Goal: Task Accomplishment & Management: Use online tool/utility

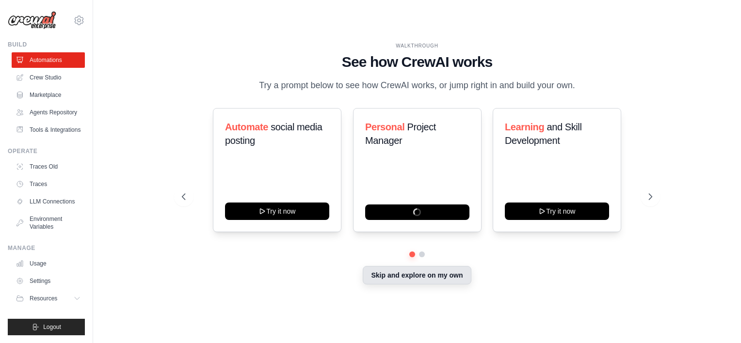
click at [398, 282] on button "Skip and explore on my own" at bounding box center [417, 275] width 108 height 18
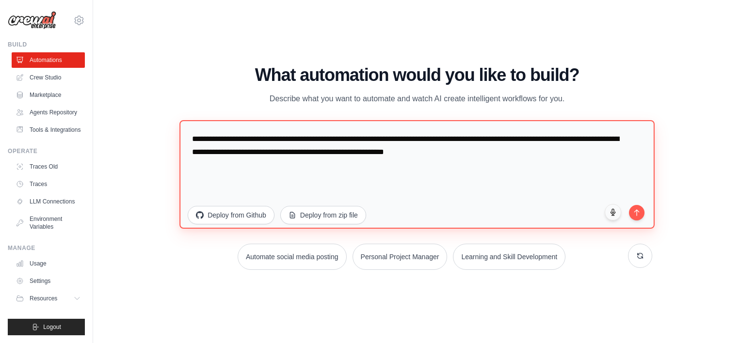
drag, startPoint x: 497, startPoint y: 157, endPoint x: 186, endPoint y: 122, distance: 313.7
click at [186, 122] on textarea "**********" at bounding box center [416, 174] width 475 height 109
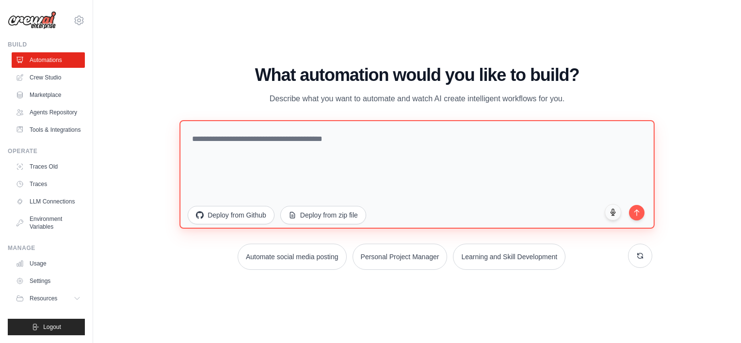
paste textarea "**********"
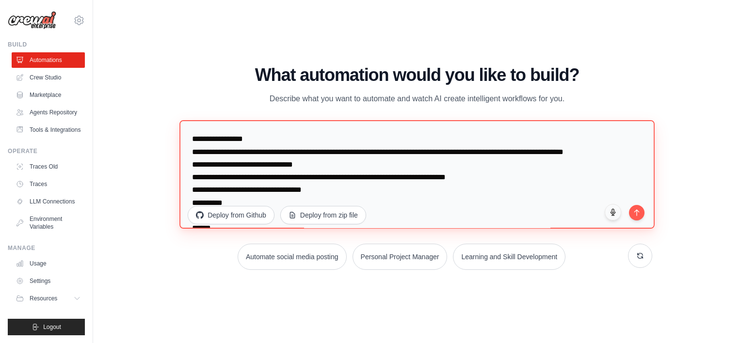
scroll to position [2273, 0]
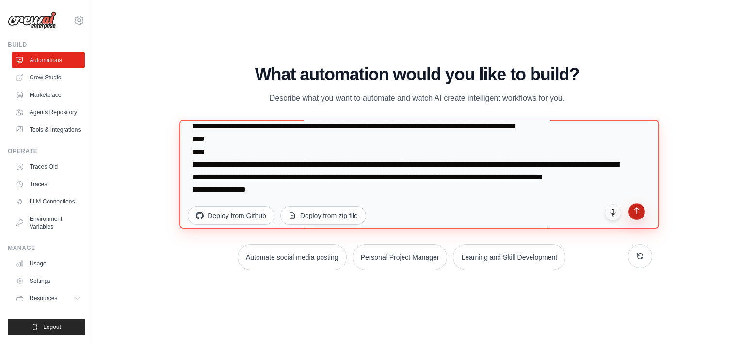
type textarea "**********"
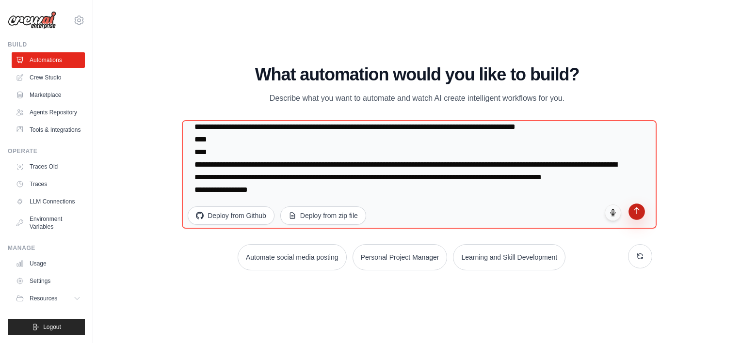
click at [636, 215] on button "submit" at bounding box center [636, 212] width 16 height 16
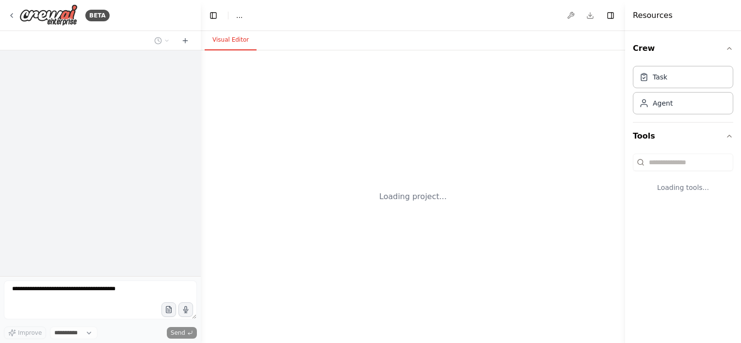
select select "****"
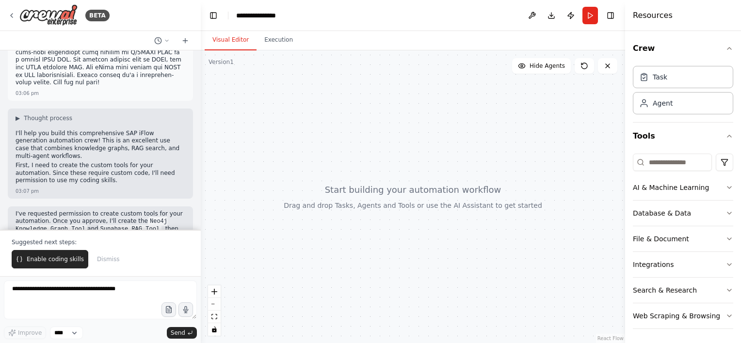
scroll to position [1393, 0]
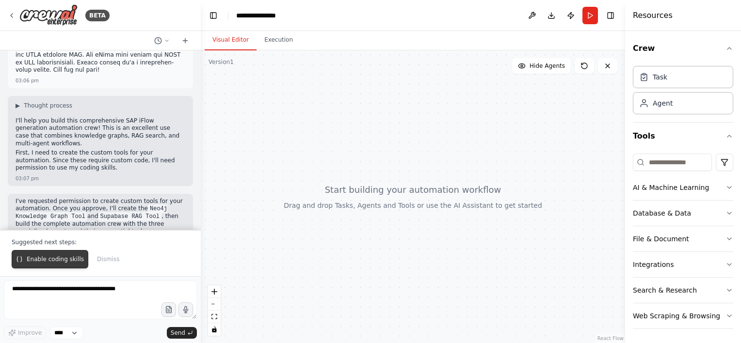
click at [58, 258] on span "Enable coding skills" at bounding box center [55, 260] width 57 height 8
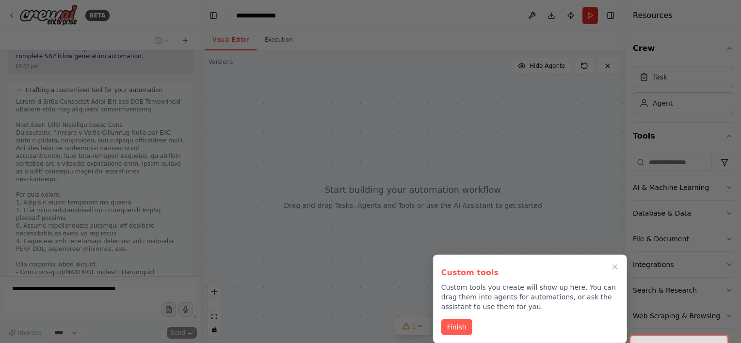
scroll to position [1786, 0]
click at [455, 323] on button "Finish" at bounding box center [456, 327] width 31 height 16
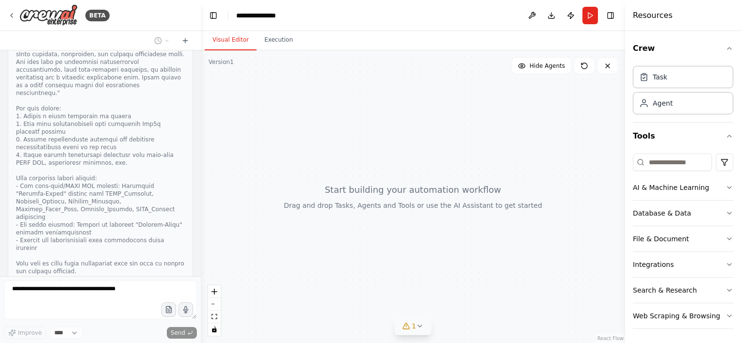
scroll to position [2093, 0]
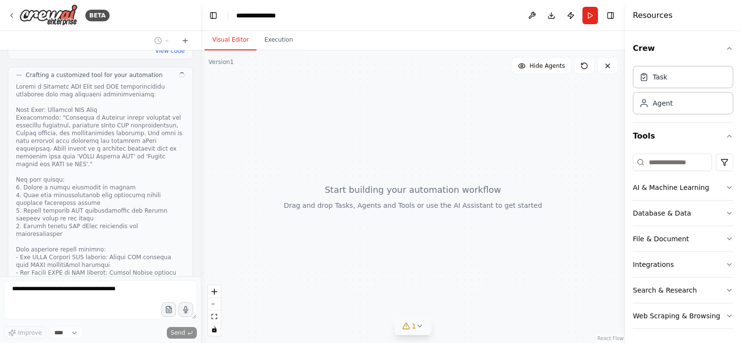
click at [422, 331] on button "1" at bounding box center [412, 327] width 37 height 18
click at [469, 299] on button at bounding box center [477, 302] width 16 height 12
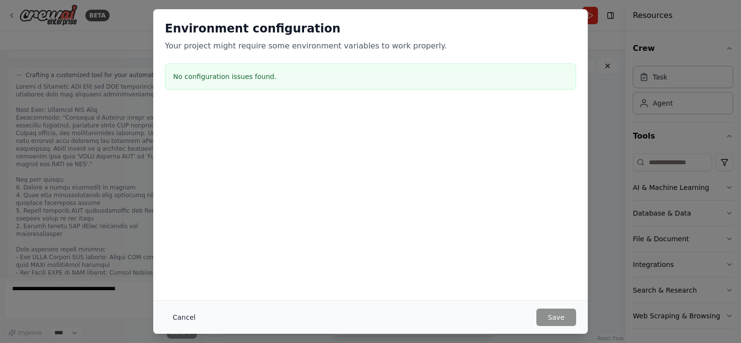
click at [185, 317] on button "Cancel" at bounding box center [184, 317] width 38 height 17
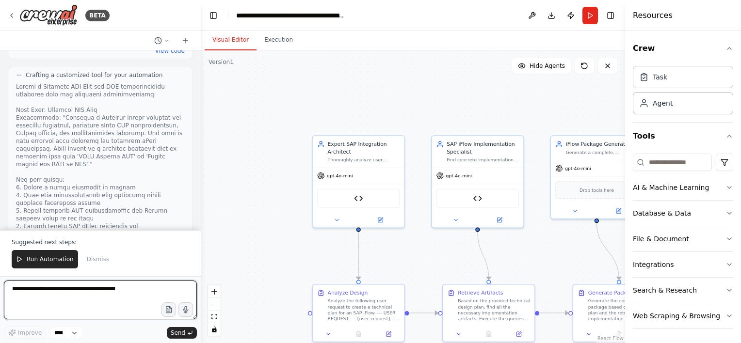
scroll to position [2967, 0]
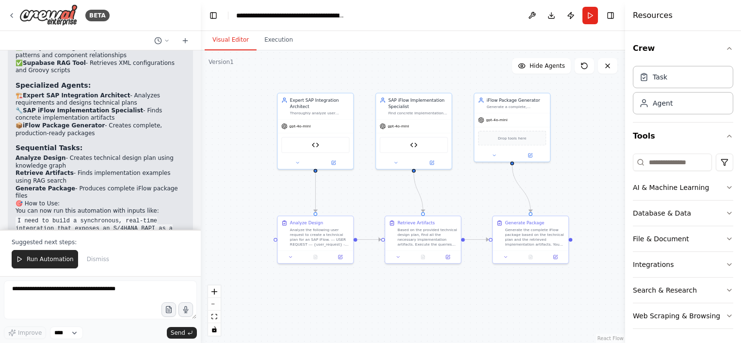
drag, startPoint x: 260, startPoint y: 217, endPoint x: 207, endPoint y: 179, distance: 65.1
click at [207, 179] on div ".deletable-edge-delete-btn { width: 20px; height: 20px; border: 0px solid #ffff…" at bounding box center [413, 196] width 424 height 293
click at [51, 254] on button "Run Automation" at bounding box center [45, 259] width 66 height 18
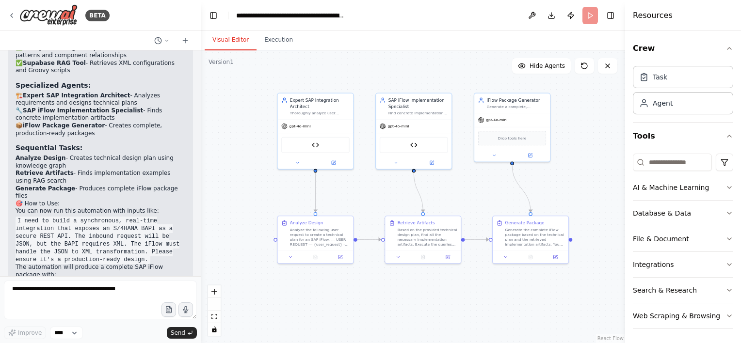
scroll to position [2921, 0]
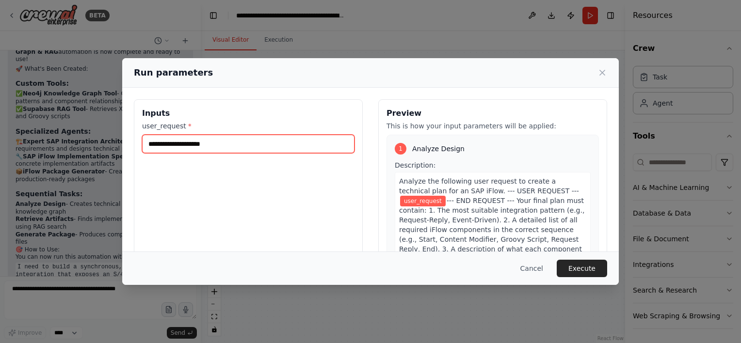
click at [231, 148] on input "user_request *" at bounding box center [248, 144] width 212 height 18
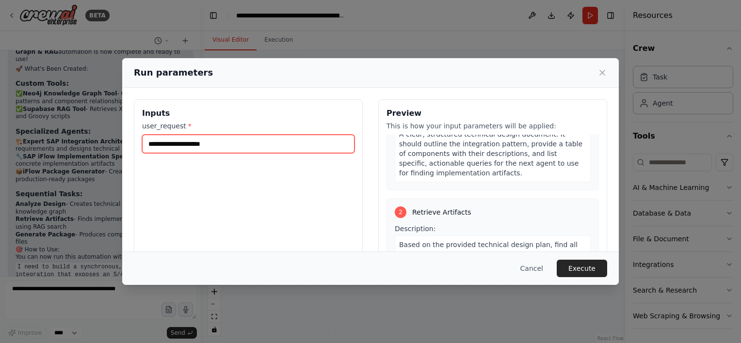
scroll to position [0, 0]
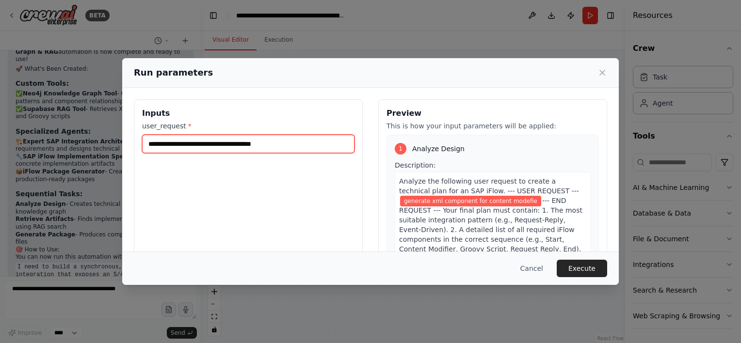
type input "**********"
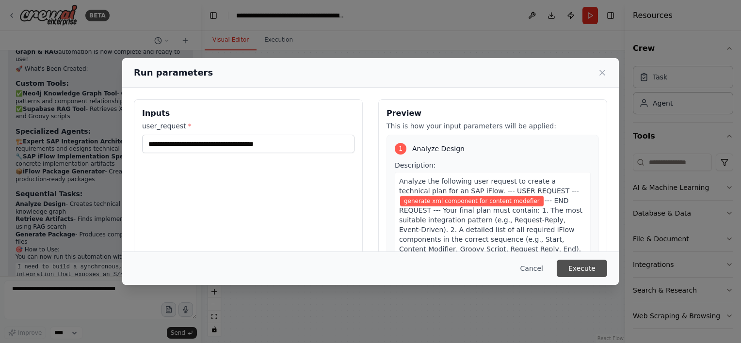
click at [578, 268] on button "Execute" at bounding box center [582, 268] width 50 height 17
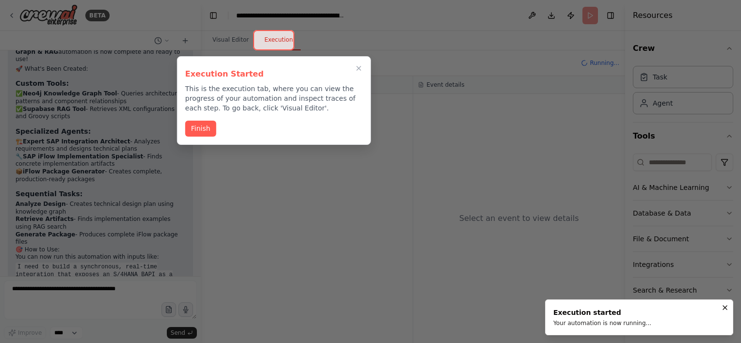
scroll to position [2921, 0]
click at [191, 128] on button "Finish" at bounding box center [200, 128] width 31 height 16
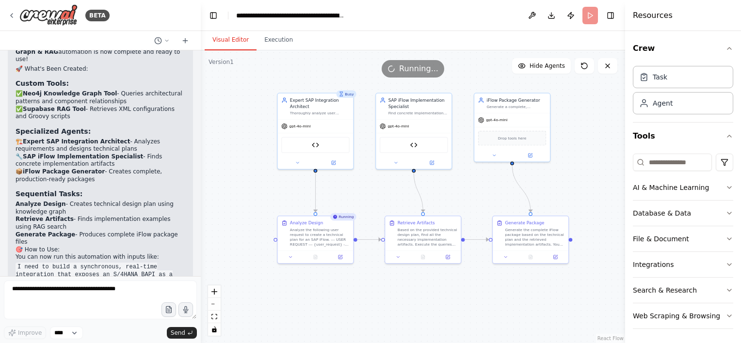
click at [221, 39] on button "Visual Editor" at bounding box center [231, 40] width 52 height 20
click at [299, 162] on icon at bounding box center [297, 161] width 5 height 5
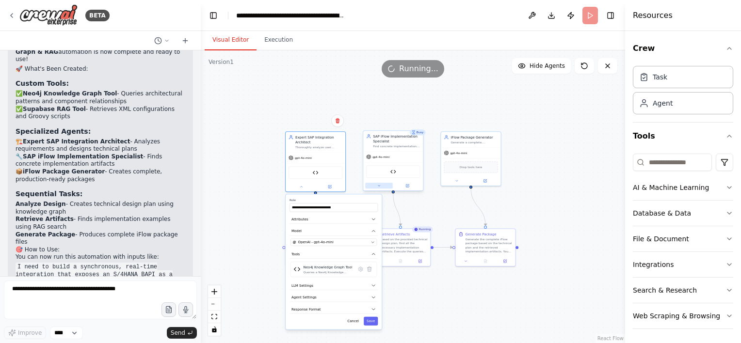
click at [382, 185] on button at bounding box center [379, 186] width 28 height 6
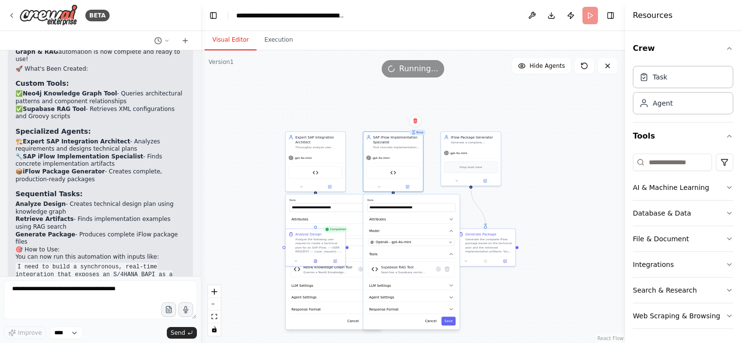
click at [535, 186] on div ".deletable-edge-delete-btn { width: 20px; height: 20px; border: 0px solid #ffff…" at bounding box center [413, 196] width 424 height 293
click at [354, 322] on button "Cancel" at bounding box center [352, 321] width 17 height 9
click at [436, 324] on button "Cancel" at bounding box center [430, 321] width 17 height 9
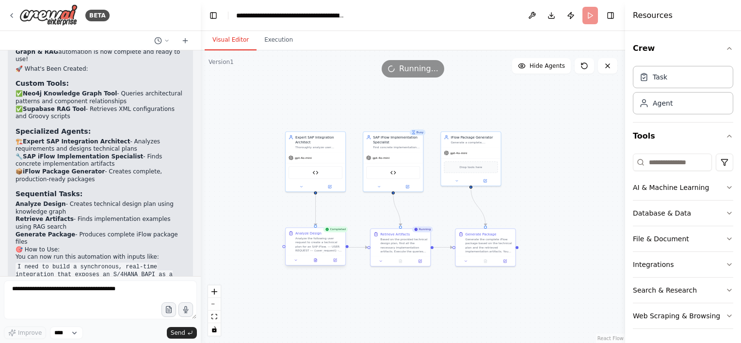
click at [299, 264] on div at bounding box center [316, 261] width 60 height 10
click at [297, 260] on icon at bounding box center [296, 260] width 4 height 4
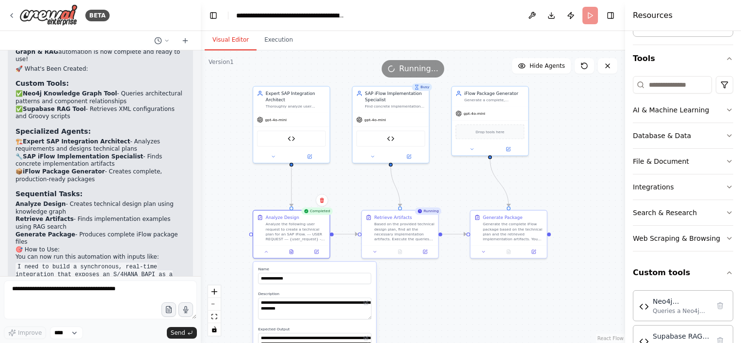
scroll to position [0, 0]
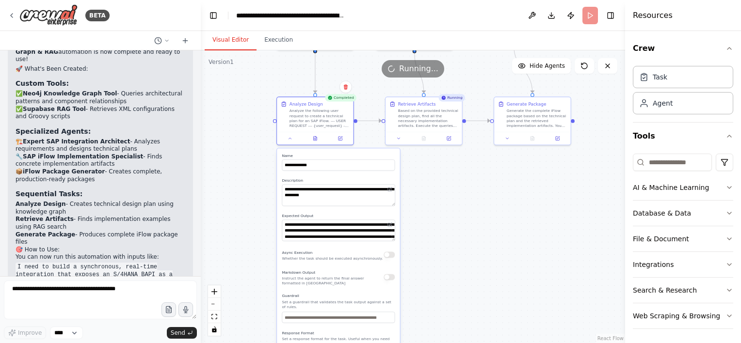
drag, startPoint x: 582, startPoint y: 196, endPoint x: 606, endPoint y: 82, distance: 116.4
click at [606, 82] on div ".deletable-edge-delete-btn { width: 20px; height: 20px; border: 0px solid #ffff…" at bounding box center [413, 196] width 424 height 293
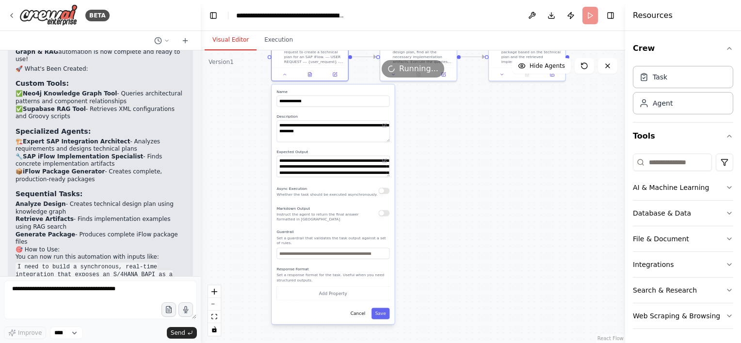
drag, startPoint x: 516, startPoint y: 236, endPoint x: 512, endPoint y: 171, distance: 65.2
click at [512, 171] on div ".deletable-edge-delete-btn { width: 20px; height: 20px; border: 0px solid #ffff…" at bounding box center [413, 196] width 424 height 293
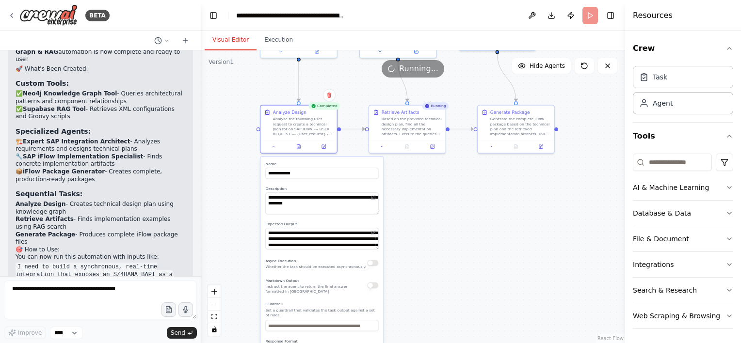
drag, startPoint x: 515, startPoint y: 194, endPoint x: 503, endPoint y: 268, distance: 74.6
click at [503, 268] on div ".deletable-edge-delete-btn { width: 20px; height: 20px; border: 0px solid #ffff…" at bounding box center [413, 196] width 424 height 293
click at [423, 123] on div "Based on the provided technical design plan, find all the necessary implementat…" at bounding box center [412, 125] width 60 height 20
click at [273, 145] on icon at bounding box center [273, 145] width 2 height 1
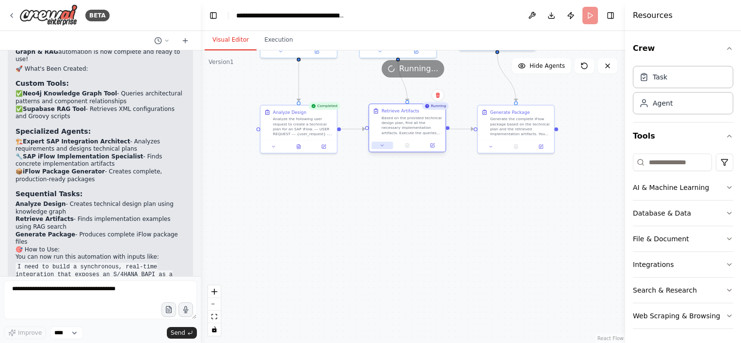
click at [384, 148] on button at bounding box center [381, 145] width 21 height 7
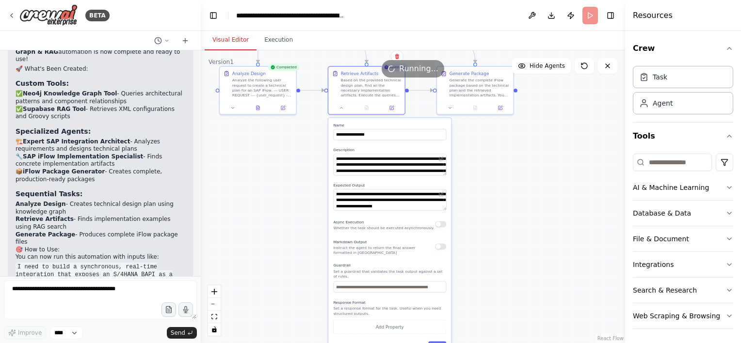
drag, startPoint x: 533, startPoint y: 240, endPoint x: 494, endPoint y: 246, distance: 40.2
click at [494, 246] on div ".deletable-edge-delete-btn { width: 20px; height: 20px; border: 0px solid #ffff…" at bounding box center [413, 196] width 424 height 293
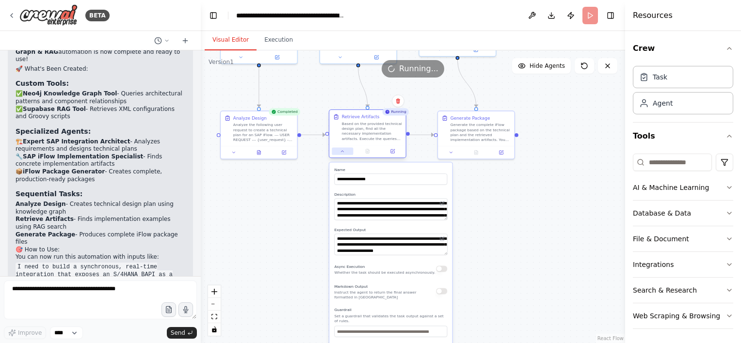
click at [343, 153] on icon at bounding box center [342, 151] width 5 height 5
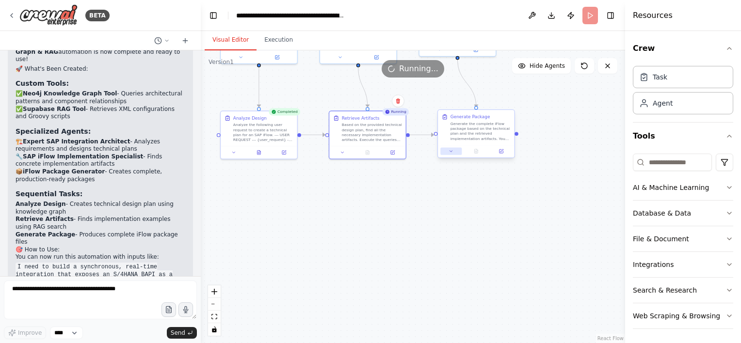
click at [452, 155] on button at bounding box center [450, 151] width 21 height 7
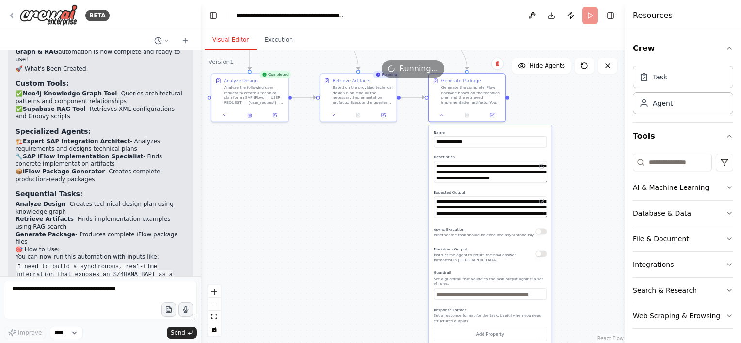
drag, startPoint x: 399, startPoint y: 241, endPoint x: 404, endPoint y: 231, distance: 11.7
click at [404, 231] on div ".deletable-edge-delete-btn { width: 20px; height: 20px; border: 0px solid #ffff…" at bounding box center [413, 196] width 424 height 293
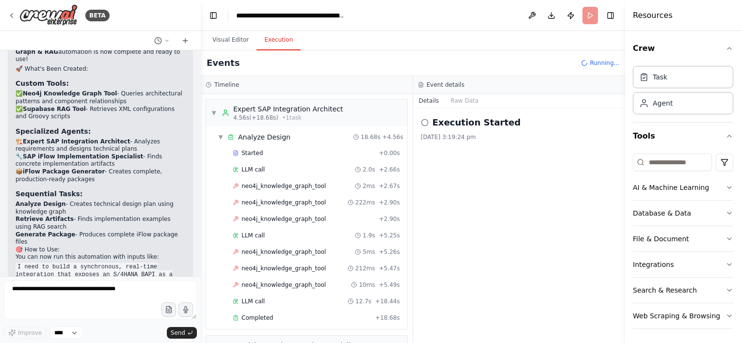
click at [273, 39] on button "Execution" at bounding box center [278, 40] width 44 height 20
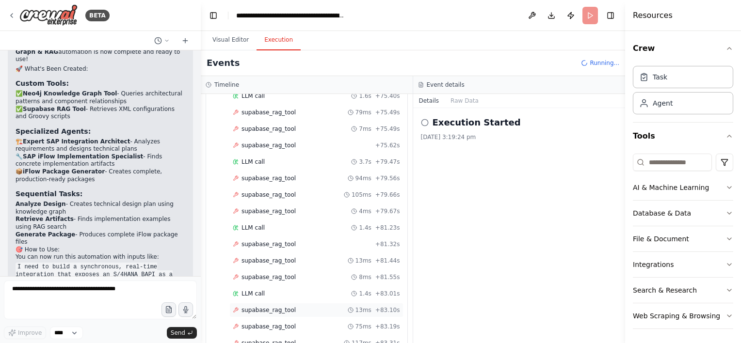
scroll to position [1711, 0]
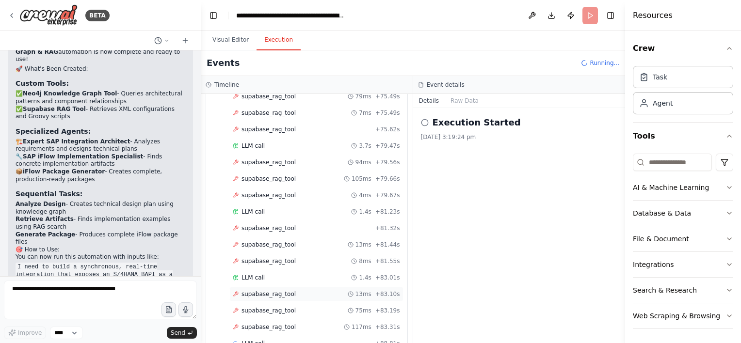
click at [267, 307] on span "supabase_rag_tool" at bounding box center [268, 311] width 54 height 8
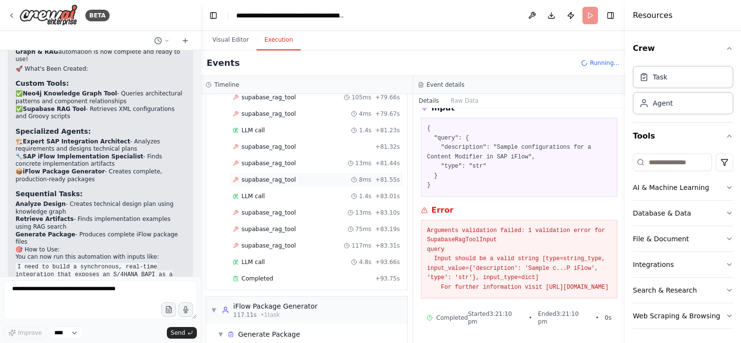
scroll to position [1815, 0]
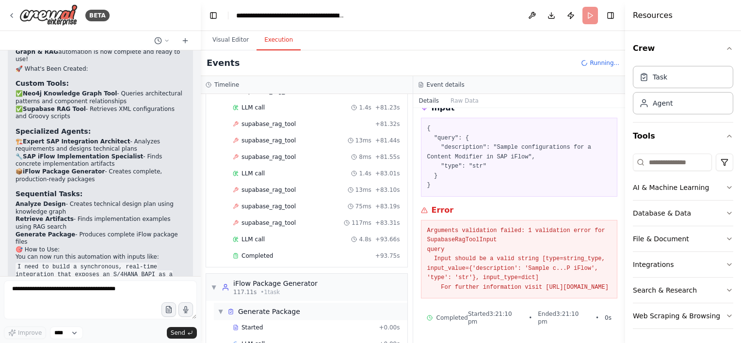
click at [311, 303] on div "▼ Generate Package" at bounding box center [310, 311] width 193 height 17
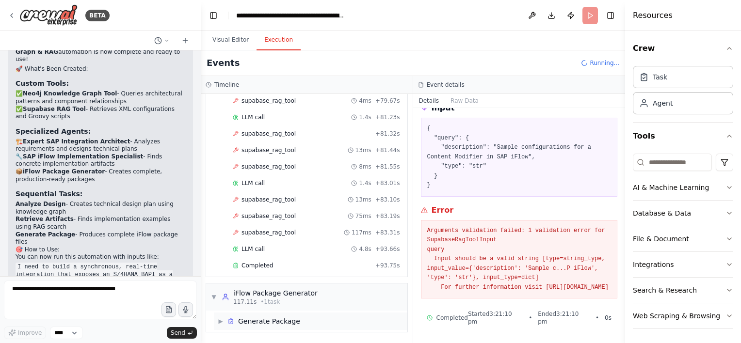
scroll to position [1782, 0]
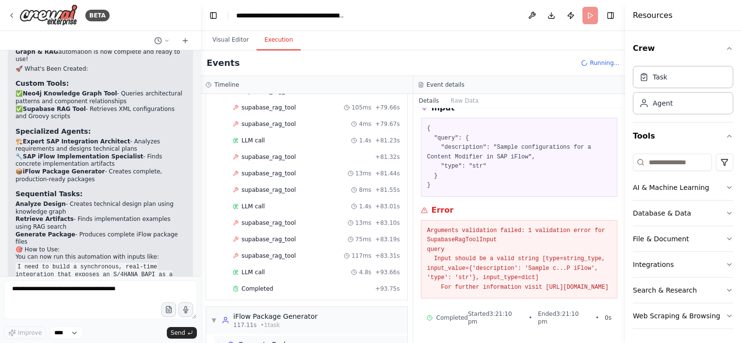
click at [311, 307] on div "▼ iFlow Package Generator 117.11s • 1 task" at bounding box center [306, 320] width 201 height 27
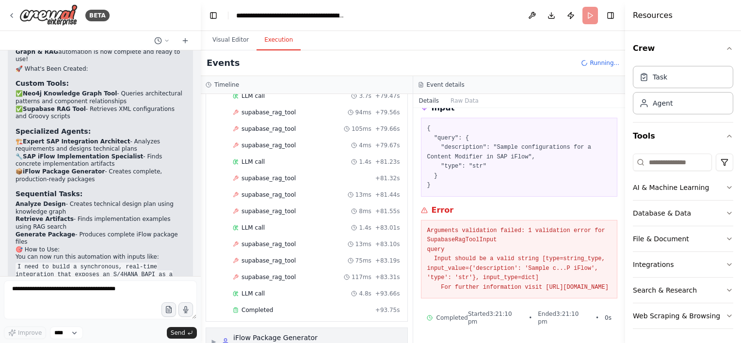
click at [250, 333] on div "iFlow Package Generator" at bounding box center [275, 338] width 84 height 10
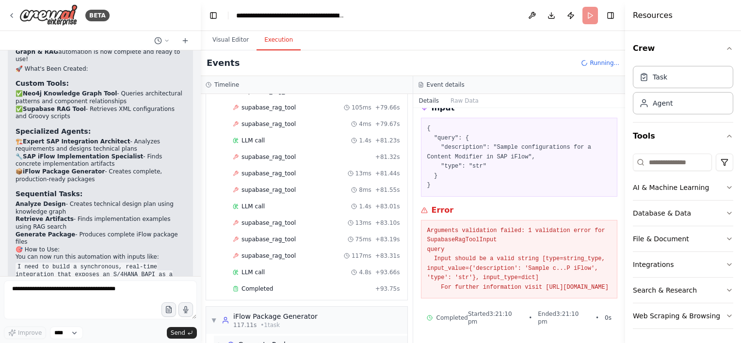
click at [256, 340] on div "Generate Package" at bounding box center [269, 345] width 62 height 10
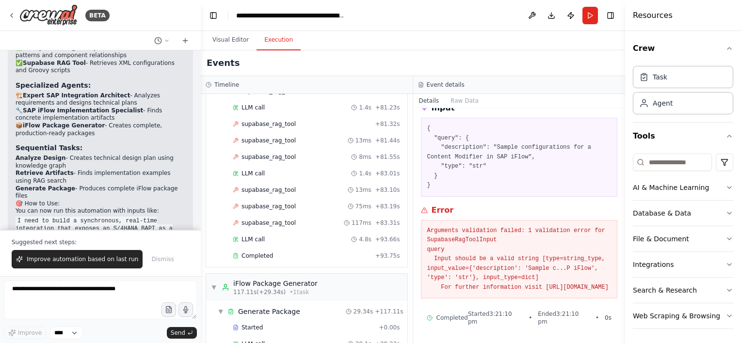
scroll to position [1831, 0]
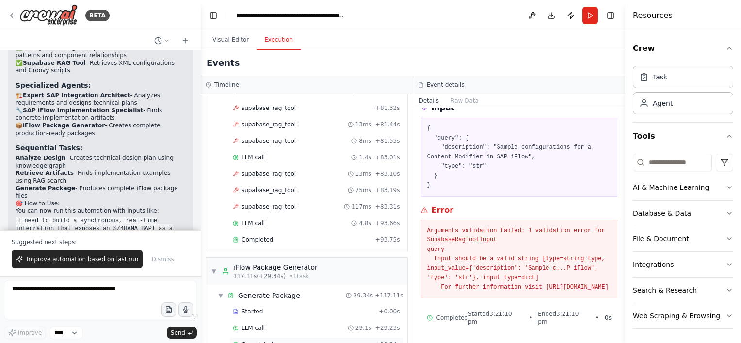
click at [260, 341] on span "Completed" at bounding box center [257, 345] width 32 height 8
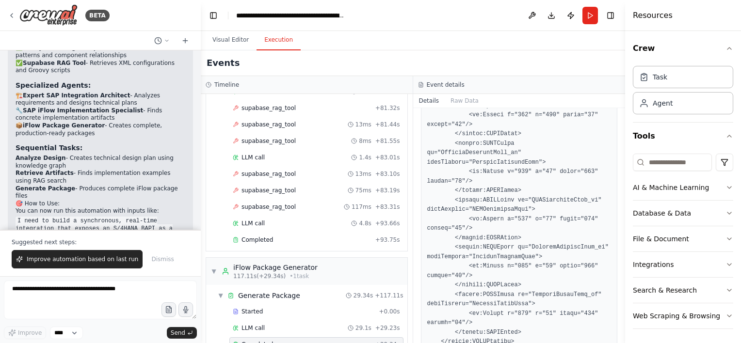
scroll to position [1368, 0]
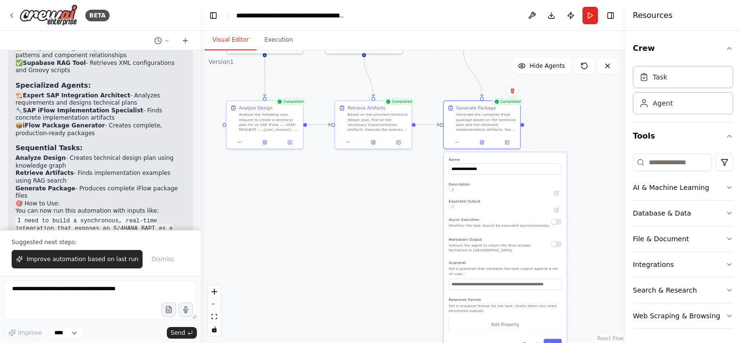
click at [236, 40] on button "Visual Editor" at bounding box center [231, 40] width 52 height 20
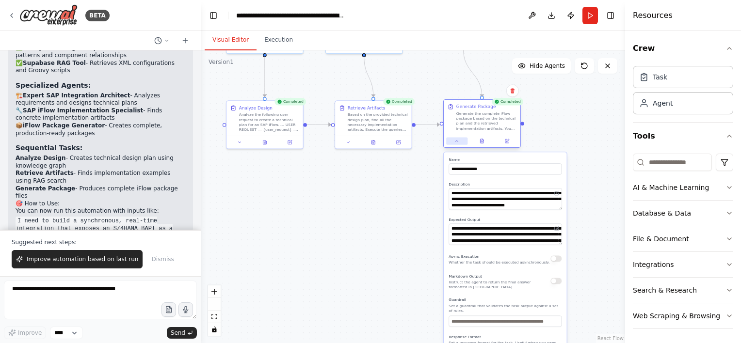
click at [458, 140] on icon at bounding box center [456, 141] width 5 height 5
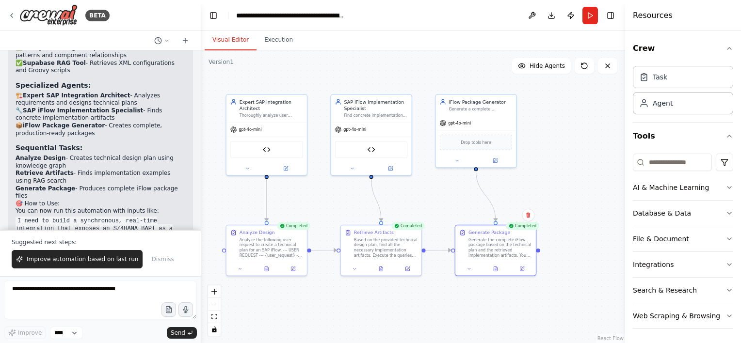
drag, startPoint x: 425, startPoint y: 204, endPoint x: 434, endPoint y: 332, distance: 128.8
click at [434, 332] on div ".deletable-edge-delete-btn { width: 20px; height: 20px; border: 0px solid #ffff…" at bounding box center [413, 196] width 424 height 293
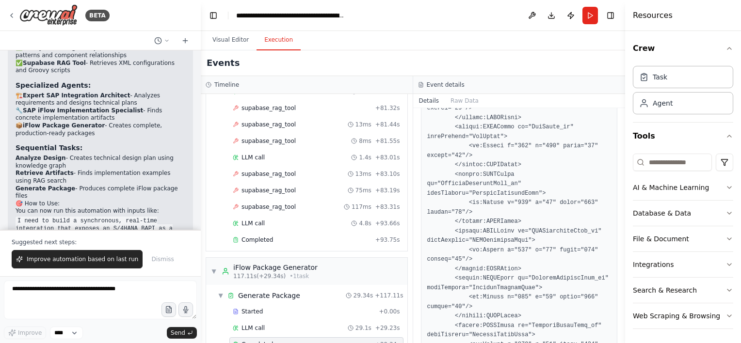
click at [273, 43] on button "Execution" at bounding box center [278, 40] width 44 height 20
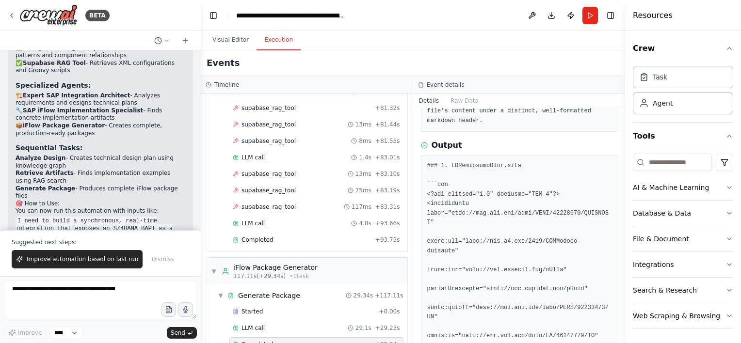
scroll to position [234, 0]
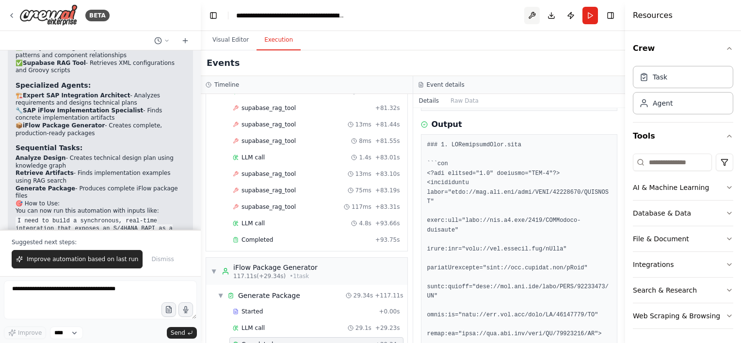
click at [533, 16] on button at bounding box center [532, 15] width 16 height 17
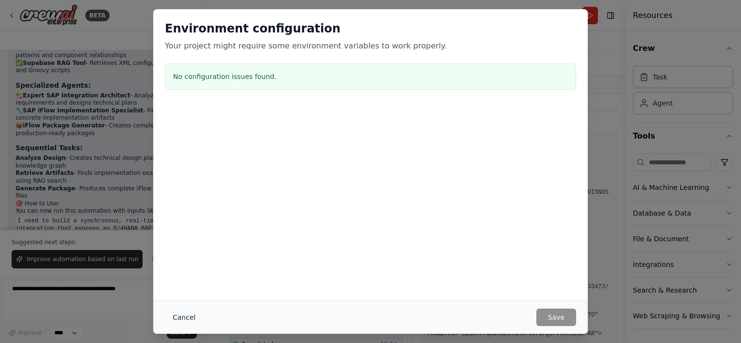
click at [190, 315] on button "Cancel" at bounding box center [184, 317] width 38 height 17
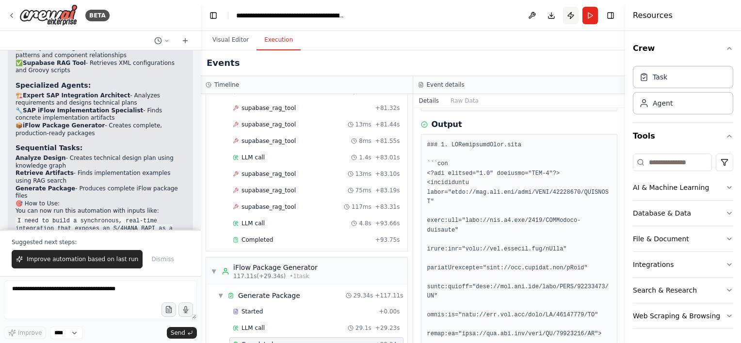
click at [568, 15] on button "Publish" at bounding box center [571, 15] width 16 height 17
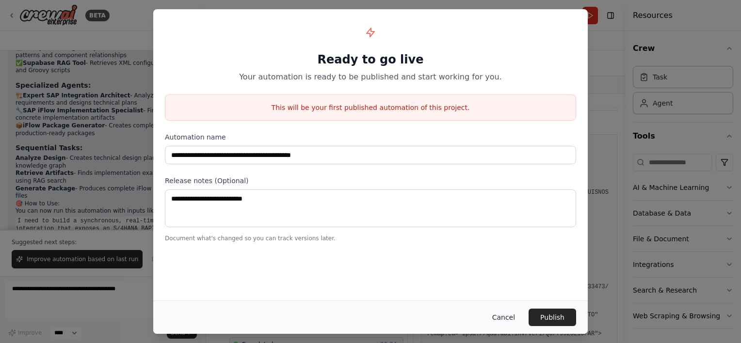
click at [509, 316] on button "Cancel" at bounding box center [503, 317] width 38 height 17
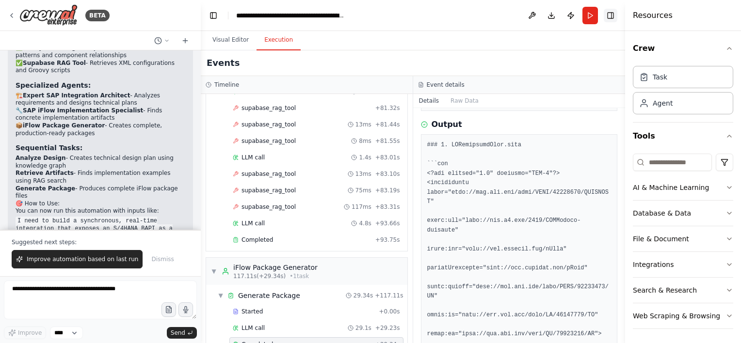
click at [613, 18] on button "Toggle Right Sidebar" at bounding box center [611, 16] width 14 height 14
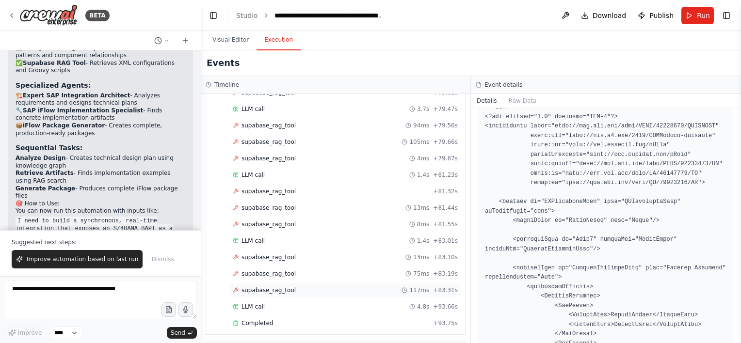
scroll to position [1831, 0]
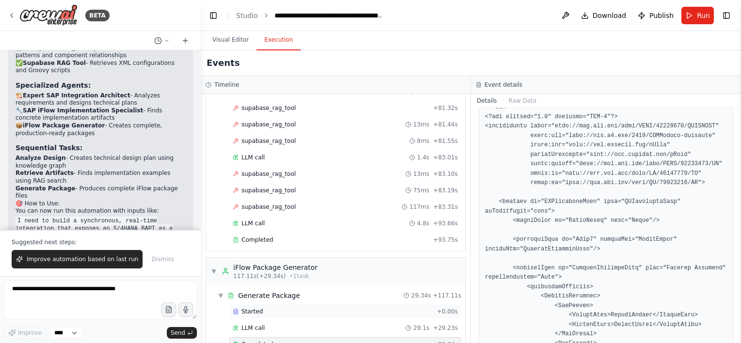
click at [282, 304] on div "Started + 0.00s" at bounding box center [345, 311] width 232 height 15
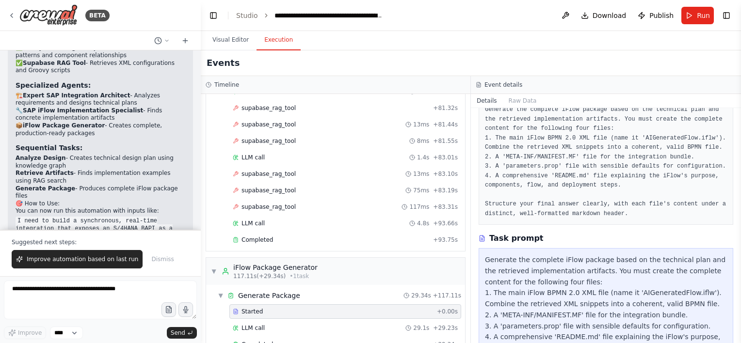
scroll to position [206, 0]
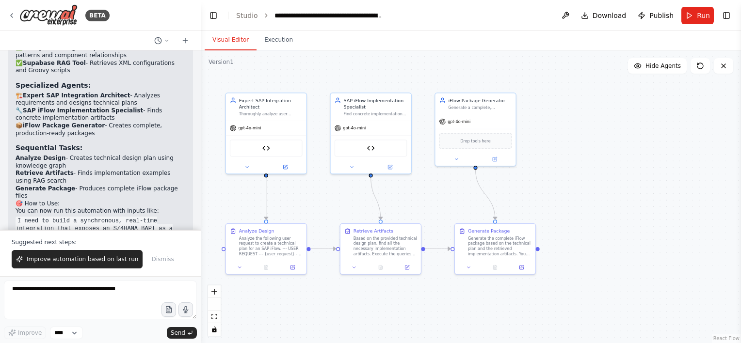
click at [227, 45] on button "Visual Editor" at bounding box center [231, 40] width 52 height 20
click at [727, 64] on icon at bounding box center [724, 66] width 8 height 8
click at [729, 17] on button "Toggle Right Sidebar" at bounding box center [727, 16] width 14 height 14
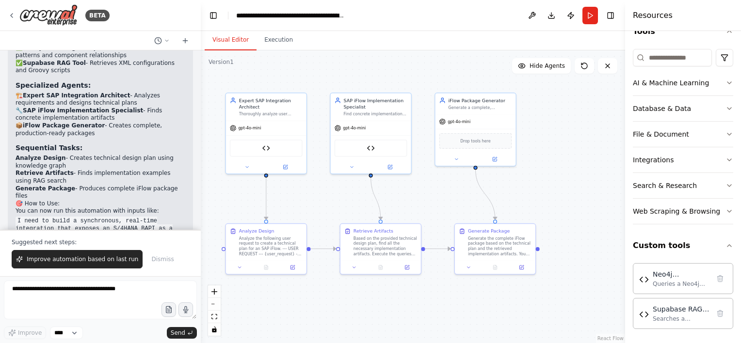
scroll to position [104, 0]
click at [712, 186] on button "Search & Research" at bounding box center [683, 186] width 100 height 25
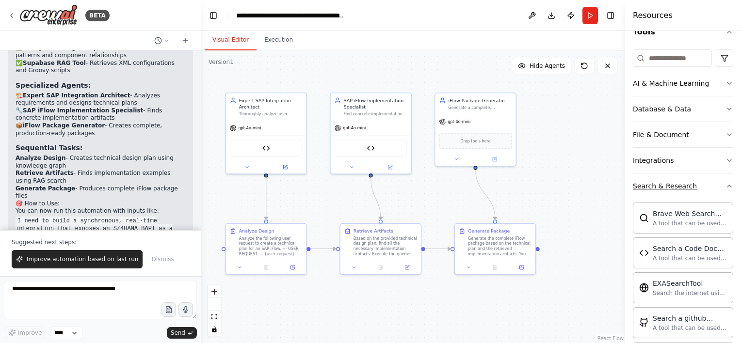
click at [712, 186] on button "Search & Research" at bounding box center [683, 186] width 100 height 25
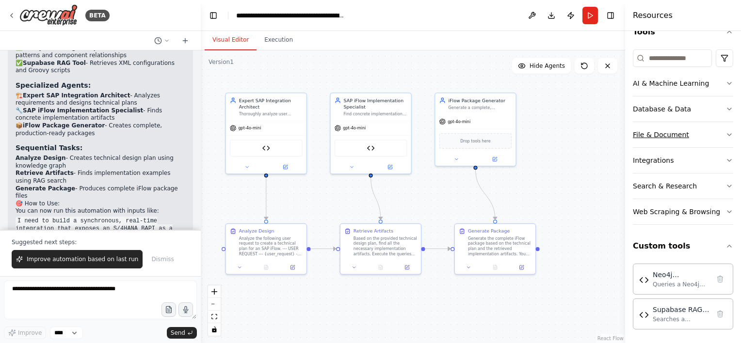
click at [725, 135] on icon "button" at bounding box center [729, 135] width 8 height 8
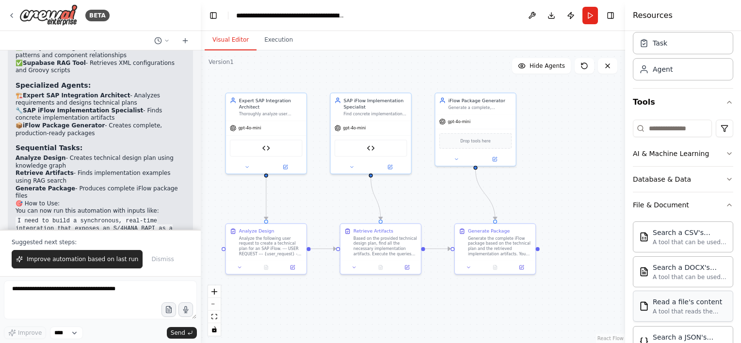
scroll to position [33, 0]
click at [717, 204] on button "File & Document" at bounding box center [683, 205] width 100 height 25
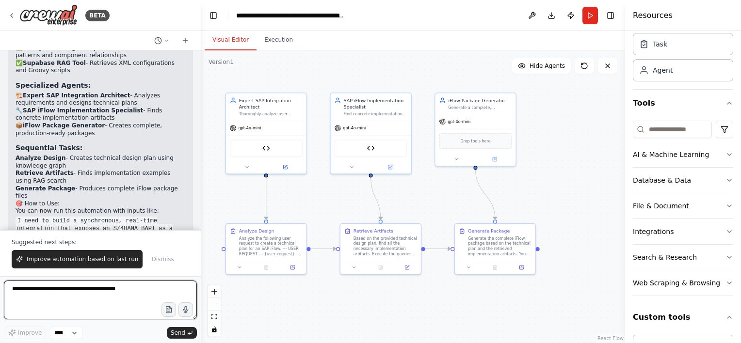
click at [114, 302] on textarea at bounding box center [100, 300] width 193 height 39
drag, startPoint x: 85, startPoint y: 292, endPoint x: 120, endPoint y: 305, distance: 37.6
click at [120, 305] on textarea "**********" at bounding box center [100, 300] width 193 height 39
click at [109, 301] on textarea "**********" at bounding box center [100, 300] width 193 height 39
type textarea "**********"
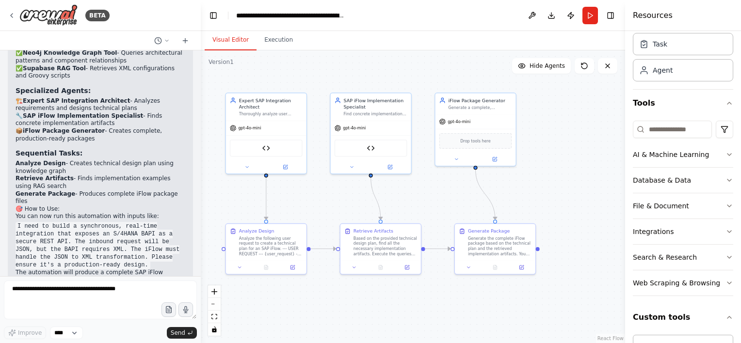
scroll to position [2987, 0]
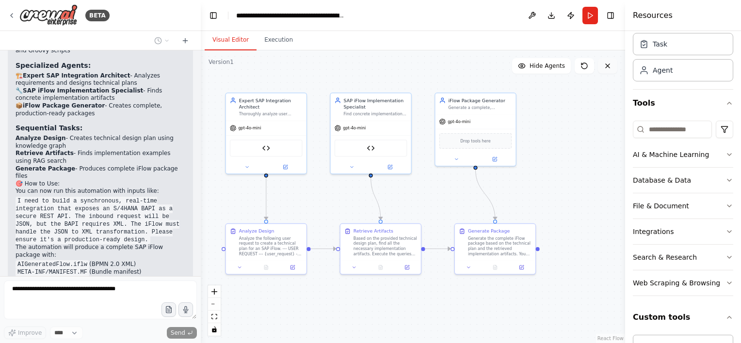
click at [606, 65] on icon at bounding box center [608, 66] width 8 height 8
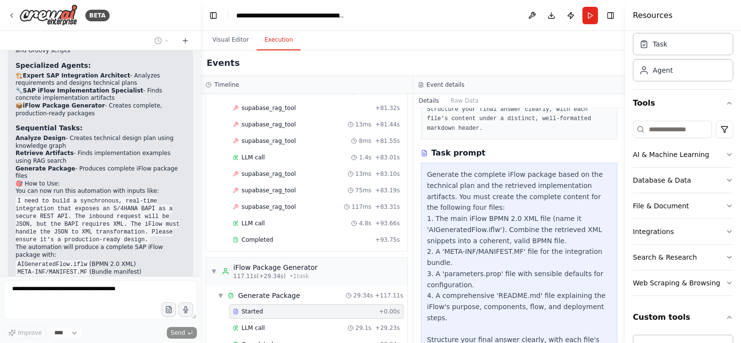
click at [285, 41] on button "Execution" at bounding box center [278, 40] width 44 height 20
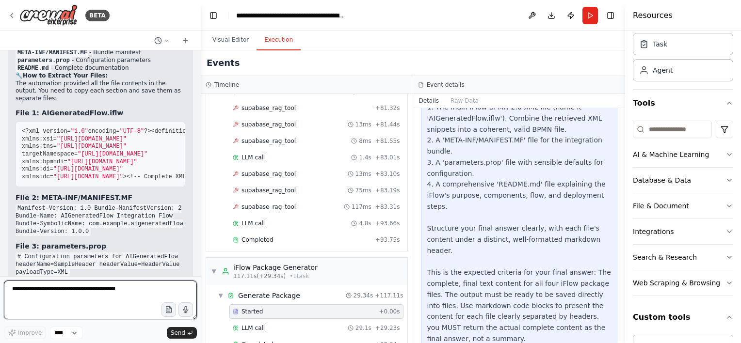
scroll to position [317, 0]
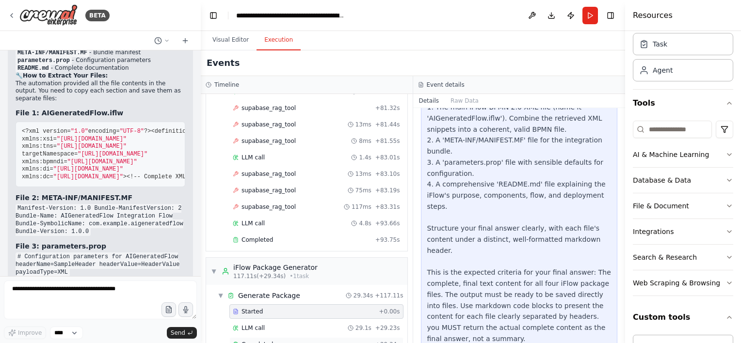
click at [316, 341] on div "Completed" at bounding box center [302, 345] width 139 height 8
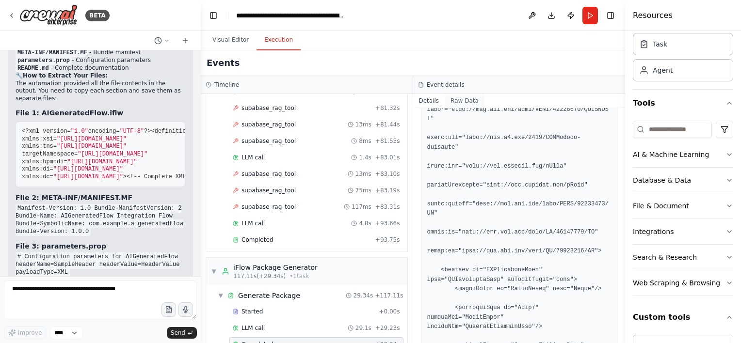
click at [465, 103] on button "Raw Data" at bounding box center [465, 101] width 40 height 14
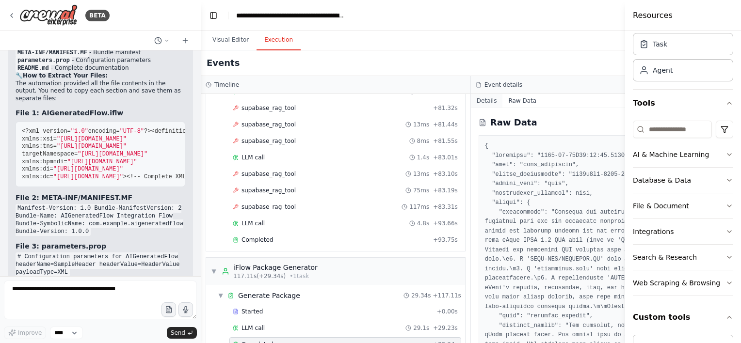
click at [473, 101] on button "Details" at bounding box center [487, 101] width 32 height 14
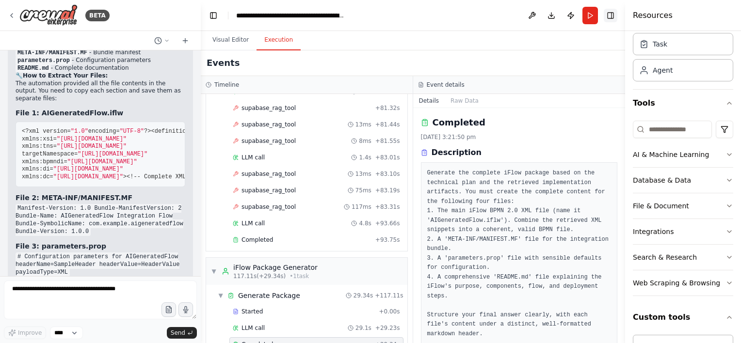
click at [612, 17] on button "Toggle Right Sidebar" at bounding box center [611, 16] width 14 height 14
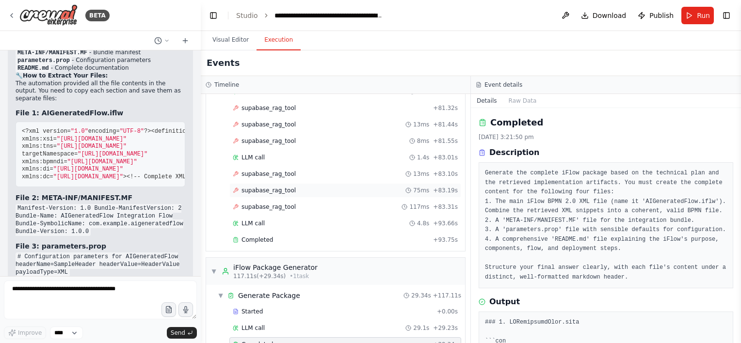
scroll to position [0, 0]
click at [215, 40] on button "Visual Editor" at bounding box center [231, 40] width 52 height 20
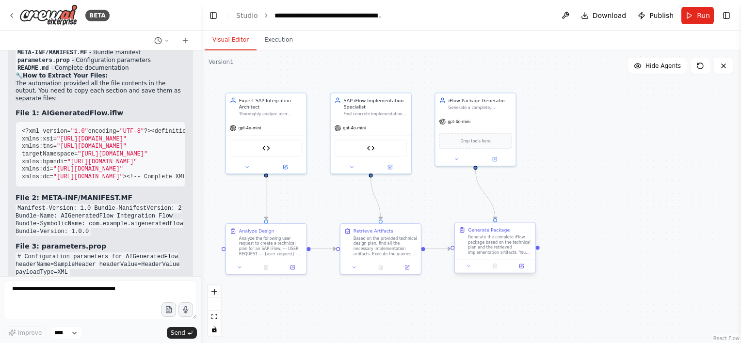
click at [464, 234] on div "Generate Package Generate the complete iFlow package based on the technical pla…" at bounding box center [495, 241] width 73 height 29
click at [616, 13] on span "Download" at bounding box center [609, 16] width 34 height 10
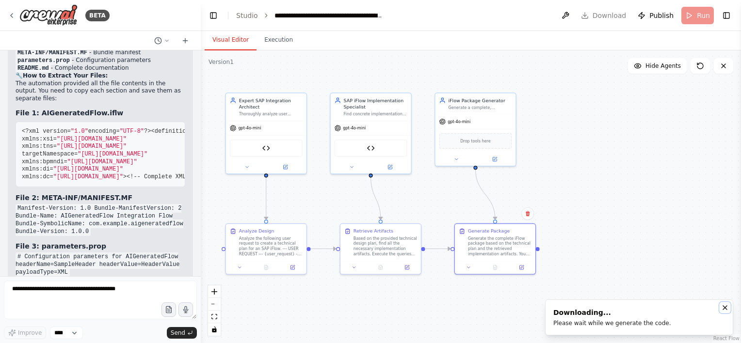
click at [727, 307] on icon "Notifications (F8)" at bounding box center [725, 308] width 8 height 8
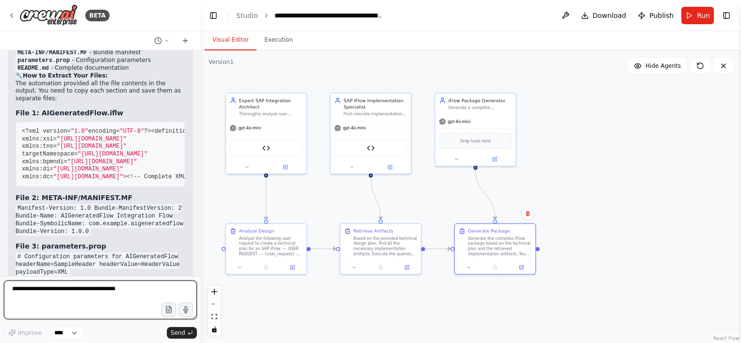
click at [47, 300] on textarea at bounding box center [100, 300] width 193 height 39
type textarea "**********"
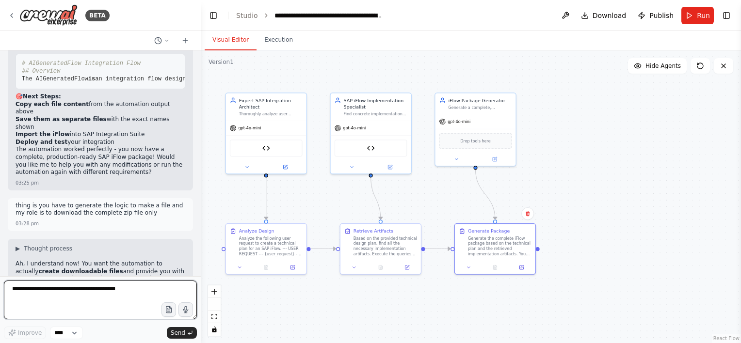
scroll to position [3698, 0]
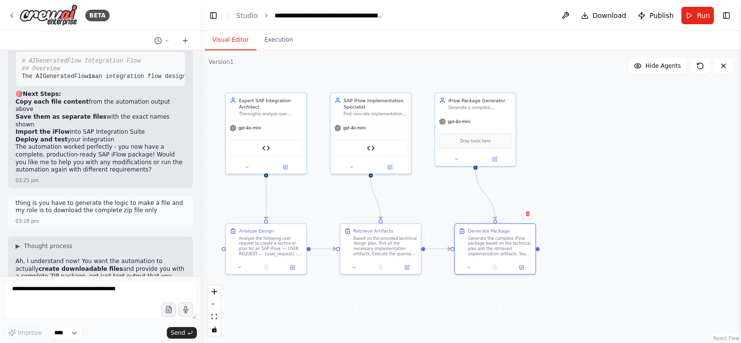
drag, startPoint x: 68, startPoint y: 182, endPoint x: 54, endPoint y: 201, distance: 22.9
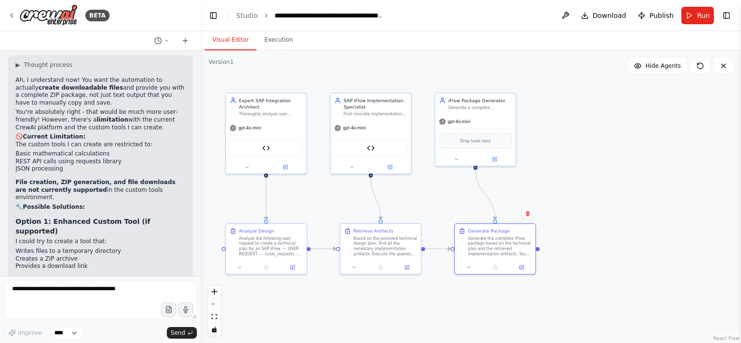
scroll to position [3890, 0]
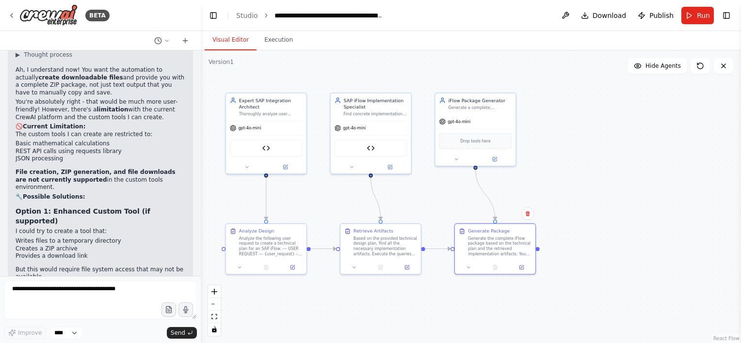
drag, startPoint x: 15, startPoint y: 140, endPoint x: 48, endPoint y: 138, distance: 32.5
click at [48, 138] on div "▶ Thought process Ah, I understand now! You want the automation to actually cre…" at bounding box center [100, 250] width 185 height 410
copy li "Google Drive"
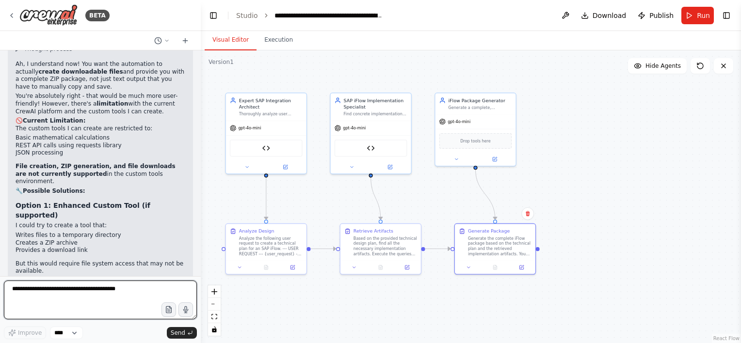
click at [51, 296] on textarea at bounding box center [100, 300] width 193 height 39
paste textarea "**********"
type textarea "**********"
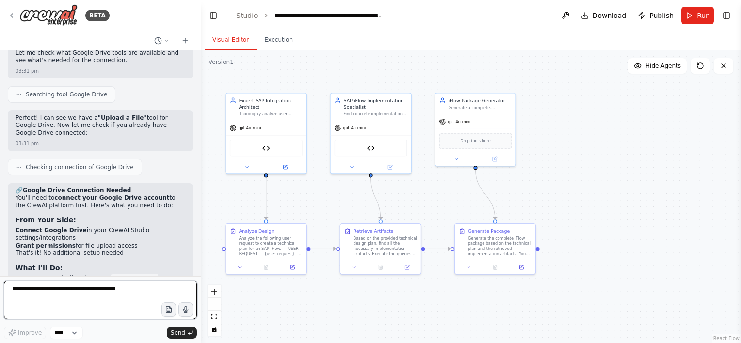
scroll to position [4374, 0]
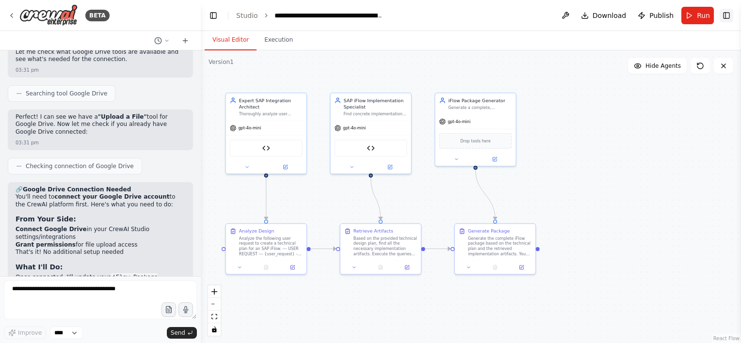
click at [729, 17] on button "Toggle Right Sidebar" at bounding box center [727, 16] width 14 height 14
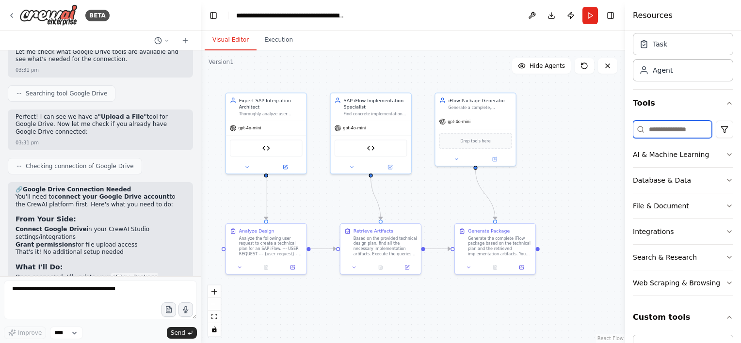
click at [656, 128] on input at bounding box center [672, 129] width 79 height 17
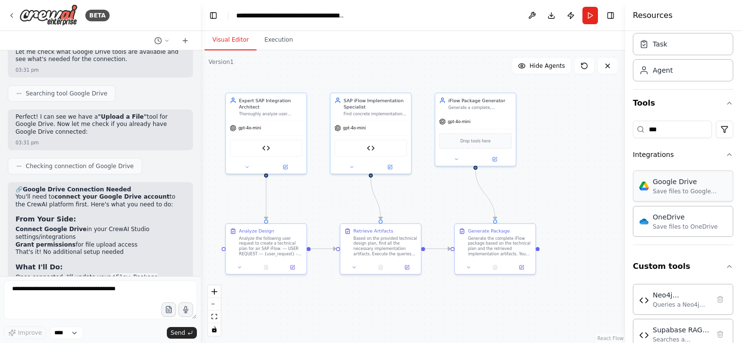
click at [683, 195] on div "Google Drive Save files to Google Drive" at bounding box center [683, 186] width 100 height 31
click at [597, 191] on div "Save files to Google Drive" at bounding box center [597, 193] width 76 height 8
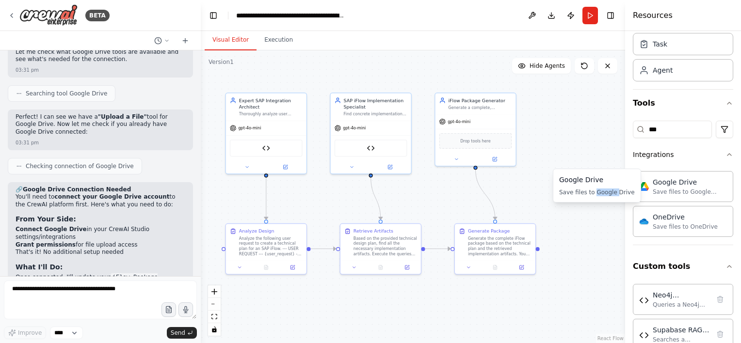
click at [597, 191] on div "Save files to Google Drive" at bounding box center [597, 193] width 76 height 8
drag, startPoint x: 597, startPoint y: 191, endPoint x: 581, endPoint y: 183, distance: 17.8
click at [581, 183] on div "Google Drive" at bounding box center [597, 180] width 76 height 10
drag, startPoint x: 600, startPoint y: 194, endPoint x: 583, endPoint y: 195, distance: 16.5
click at [583, 195] on div "Save files to Google Drive" at bounding box center [597, 193] width 76 height 8
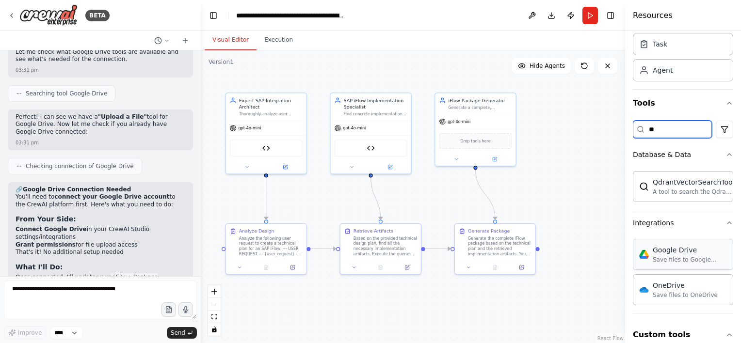
type input "**"
click at [664, 259] on div "Save files to Google Drive" at bounding box center [690, 260] width 74 height 8
drag, startPoint x: 664, startPoint y: 259, endPoint x: 590, endPoint y: 231, distance: 79.5
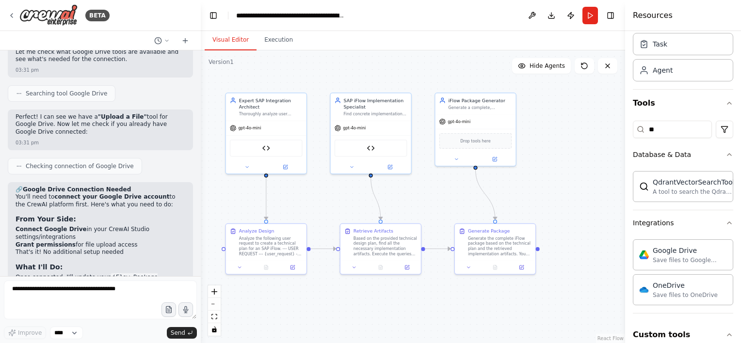
click at [590, 231] on div "BETA Part 1: The Tools In the CrewAI cloud platform, you will create two custom…" at bounding box center [370, 171] width 741 height 343
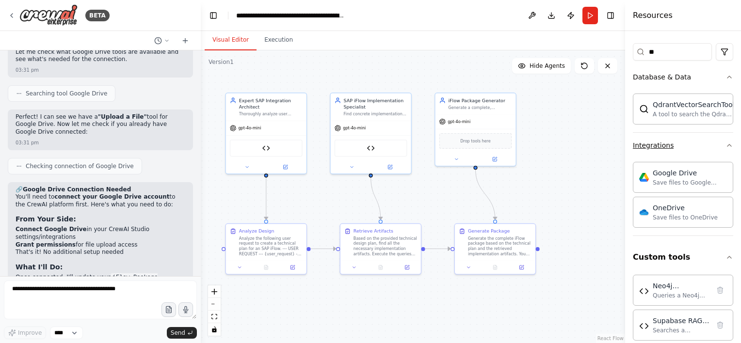
scroll to position [122, 0]
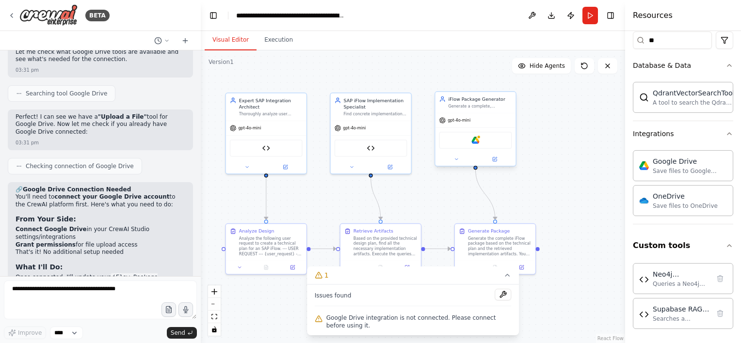
click at [486, 143] on div "Google Drive" at bounding box center [475, 140] width 73 height 17
click at [451, 162] on button at bounding box center [456, 160] width 37 height 8
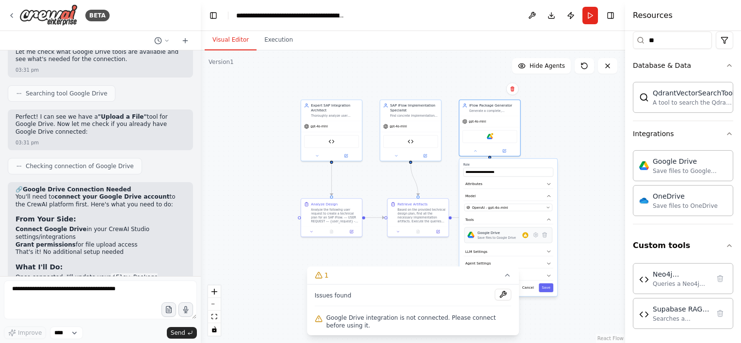
click at [498, 231] on div "Google Drive" at bounding box center [496, 233] width 38 height 5
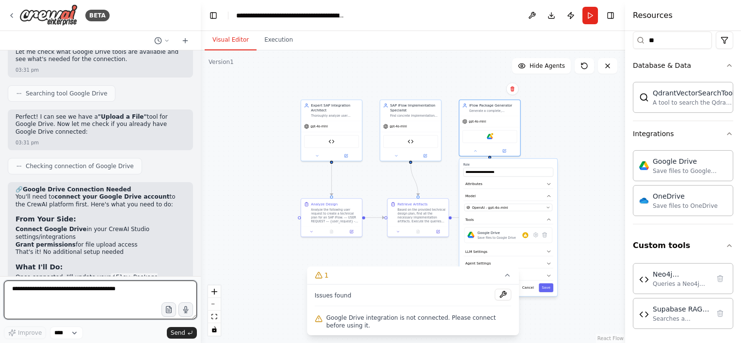
click at [108, 304] on textarea at bounding box center [100, 300] width 193 height 39
type textarea "**********"
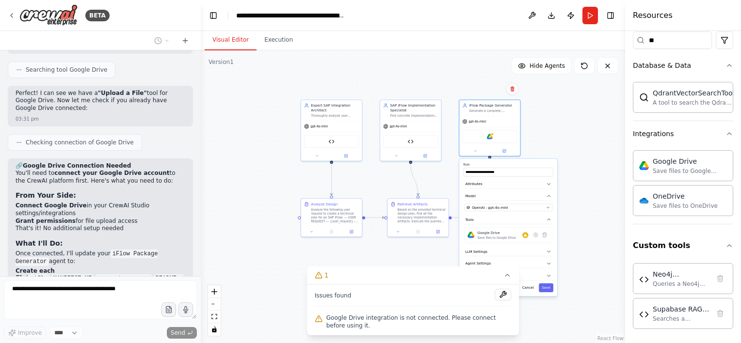
scroll to position [4433, 0]
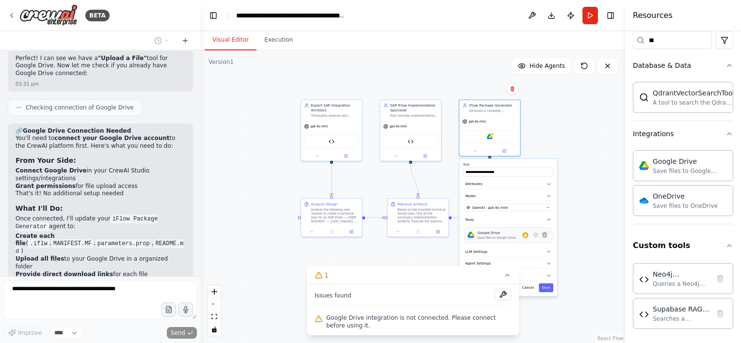
click at [545, 237] on icon at bounding box center [545, 235] width 6 height 6
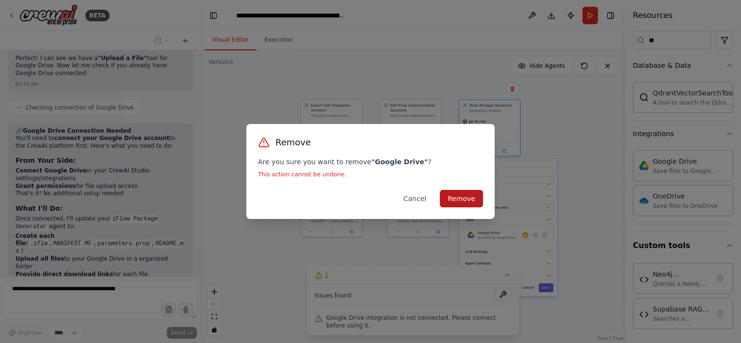
click at [463, 199] on button "Remove" at bounding box center [461, 198] width 43 height 17
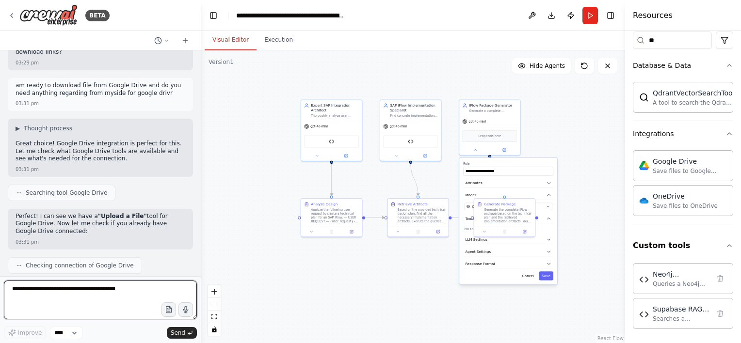
scroll to position [4274, 0]
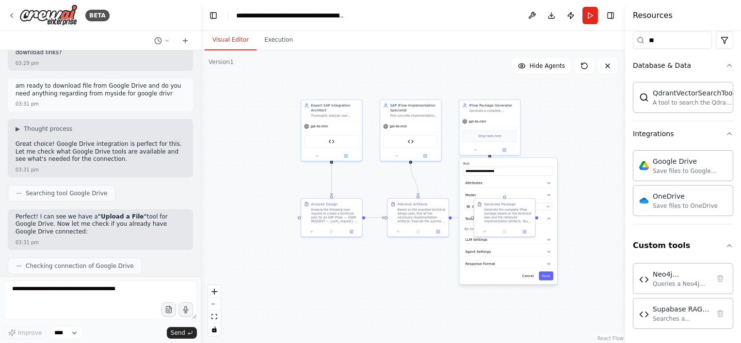
click at [571, 129] on div ".deletable-edge-delete-btn { width: 20px; height: 20px; border: 0px solid #ffff…" at bounding box center [413, 196] width 424 height 293
click at [14, 16] on icon at bounding box center [12, 16] width 8 height 8
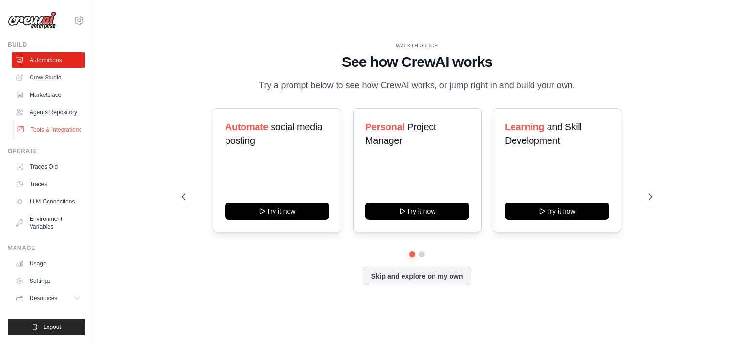
click at [58, 130] on link "Tools & Integrations" at bounding box center [49, 130] width 73 height 16
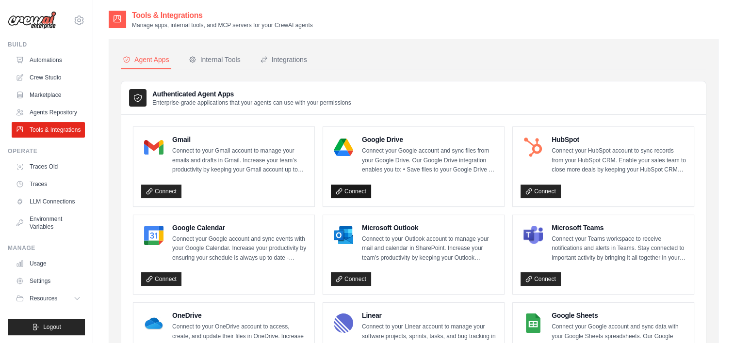
click at [361, 189] on link "Connect" at bounding box center [351, 192] width 40 height 14
click at [208, 60] on div "Internal Tools" at bounding box center [215, 60] width 52 height 10
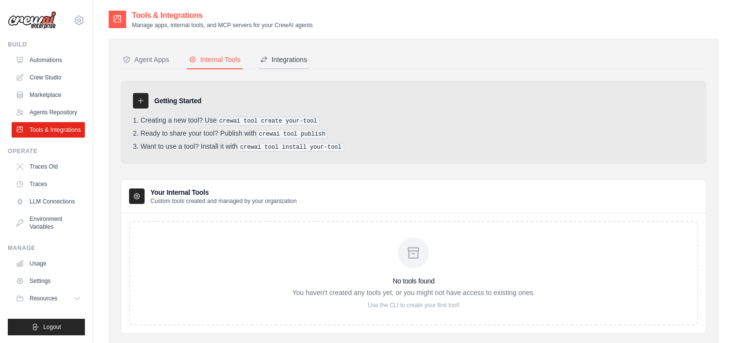
click at [282, 64] on div "Integrations" at bounding box center [283, 60] width 47 height 10
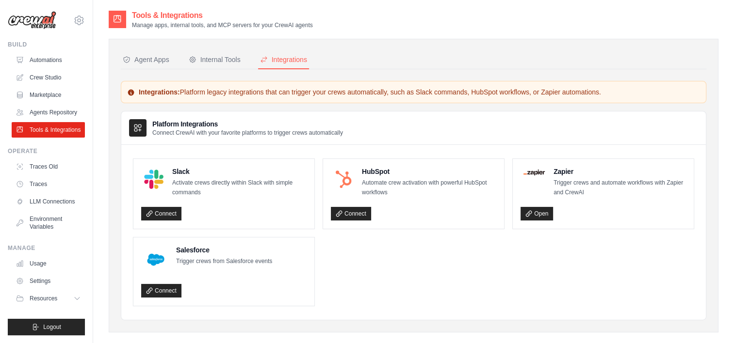
scroll to position [19, 0]
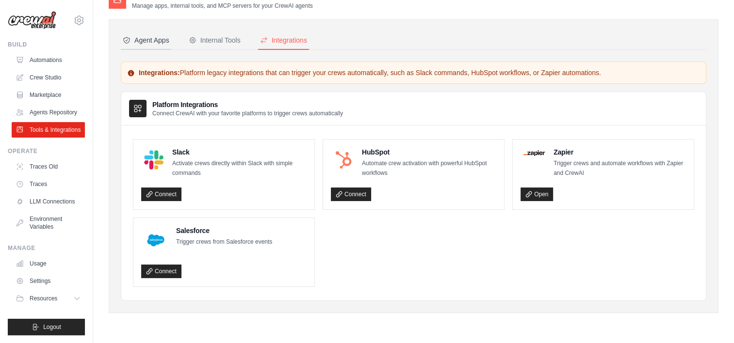
click at [161, 40] on div "Agent Apps" at bounding box center [146, 40] width 47 height 10
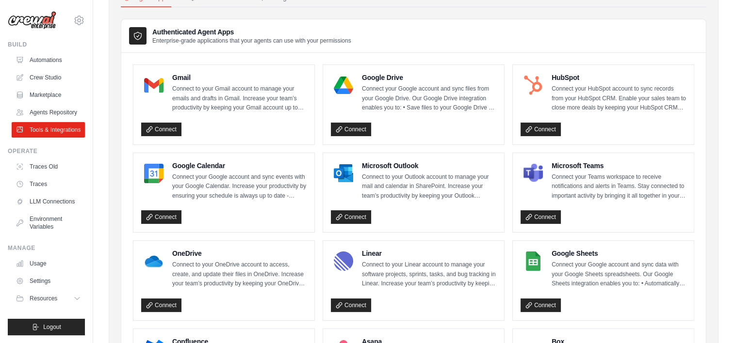
scroll to position [63, 0]
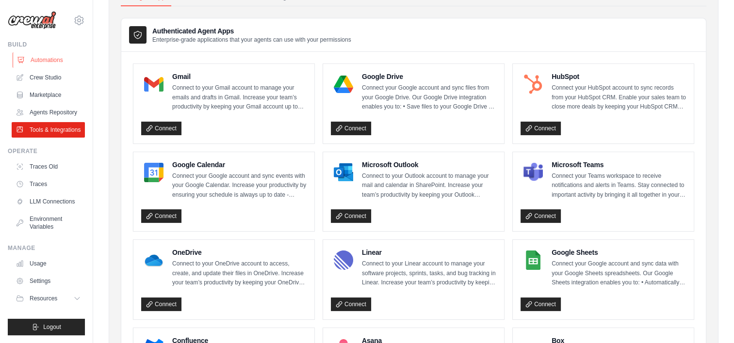
click at [59, 62] on link "Automations" at bounding box center [49, 60] width 73 height 16
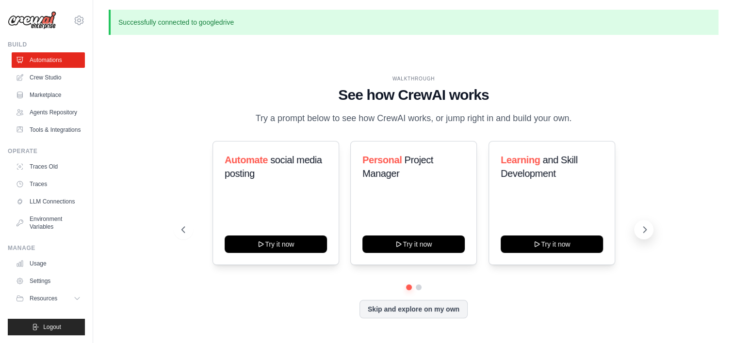
click at [645, 232] on icon at bounding box center [645, 230] width 10 height 10
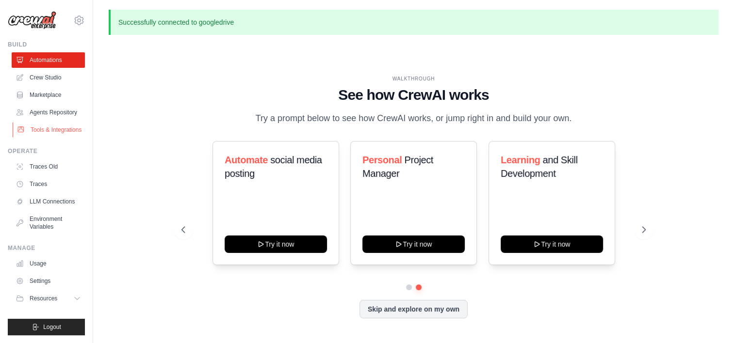
click at [64, 128] on link "Tools & Integrations" at bounding box center [49, 130] width 73 height 16
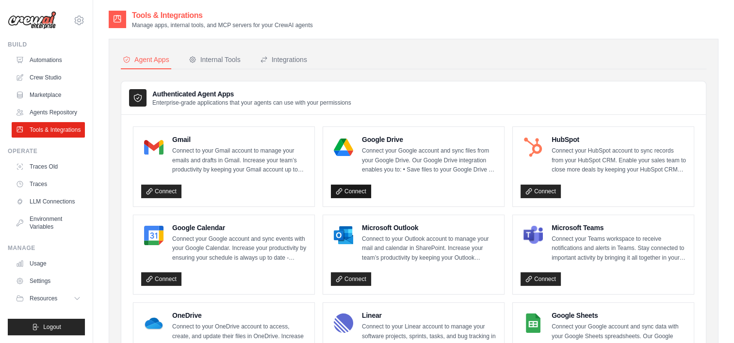
click at [363, 196] on link "Connect" at bounding box center [351, 192] width 40 height 14
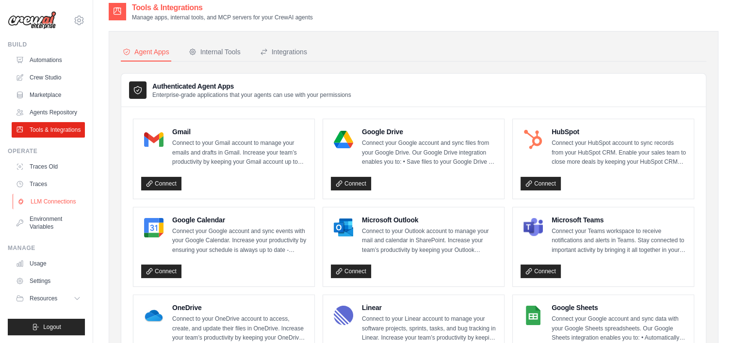
scroll to position [8, 0]
click at [56, 204] on link "LLM Connections" at bounding box center [49, 202] width 73 height 16
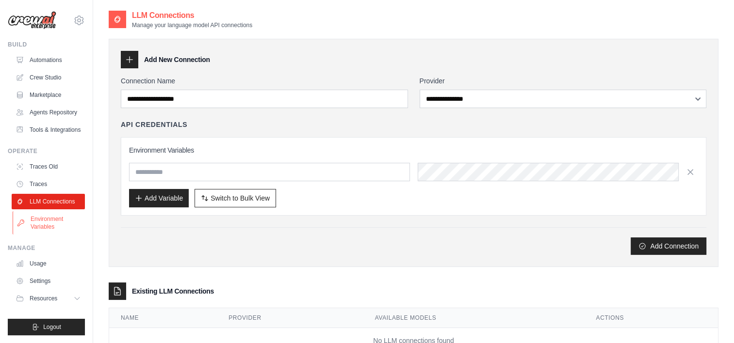
scroll to position [34, 0]
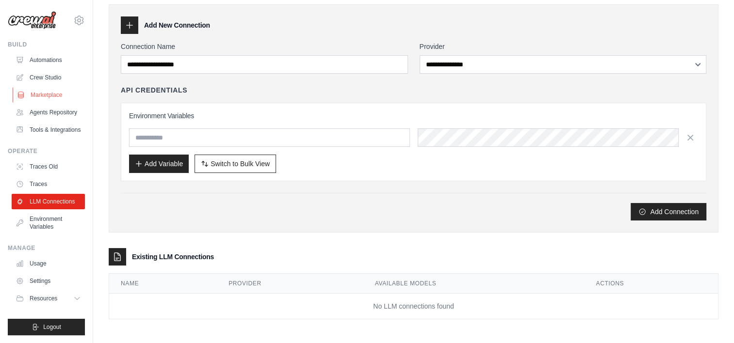
click at [50, 99] on link "Marketplace" at bounding box center [49, 95] width 73 height 16
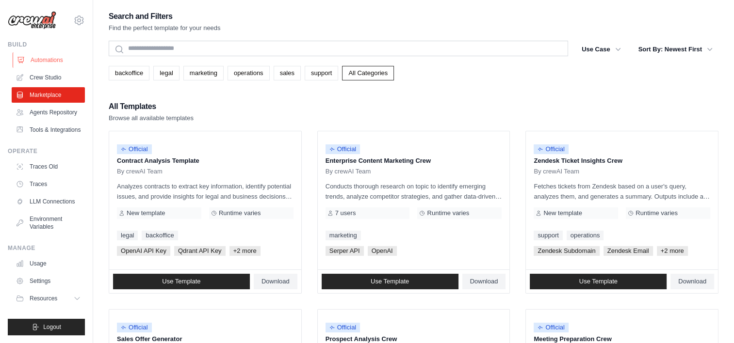
click at [60, 62] on link "Automations" at bounding box center [49, 60] width 73 height 16
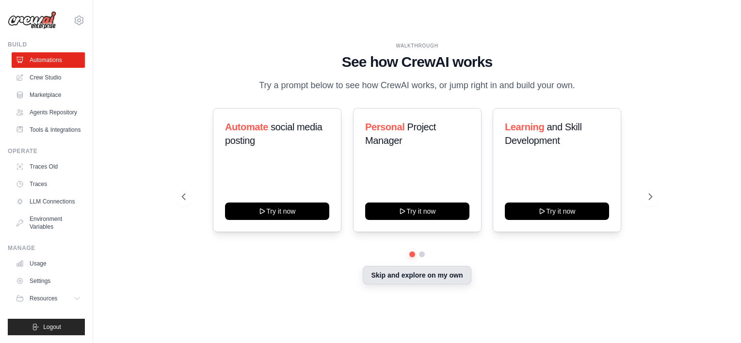
click at [403, 272] on button "Skip and explore on my own" at bounding box center [417, 275] width 108 height 18
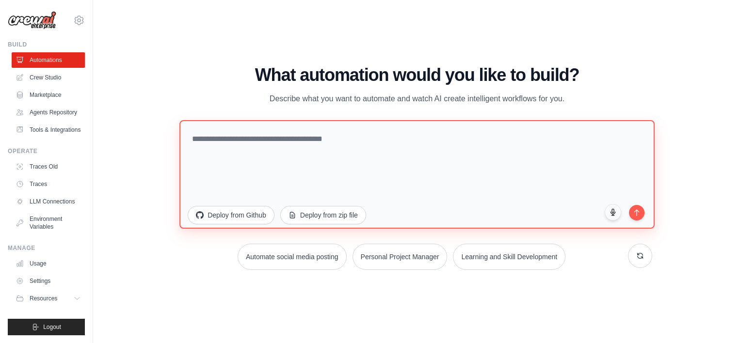
click at [240, 175] on textarea at bounding box center [416, 174] width 475 height 109
paste textarea "**********"
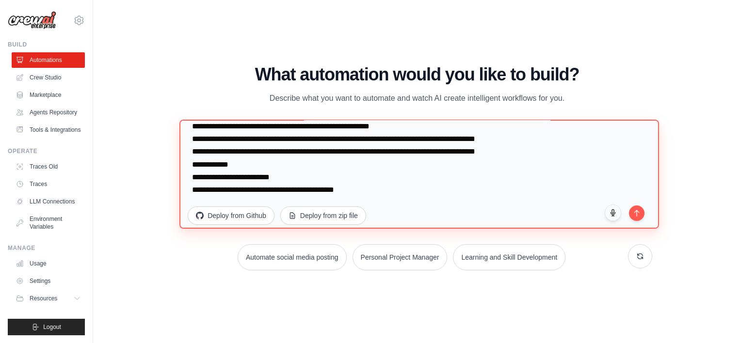
scroll to position [3113, 0]
type textarea "**********"
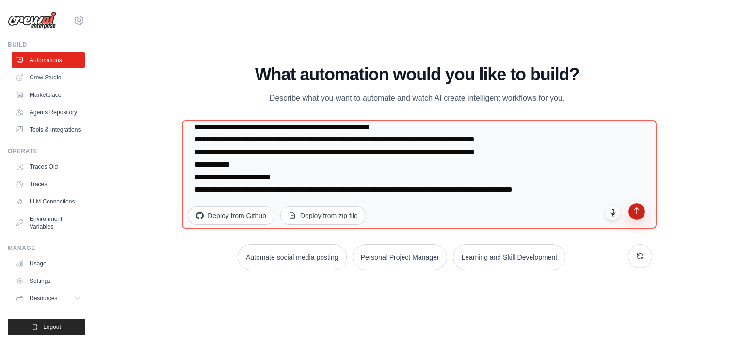
click at [630, 211] on button "submit" at bounding box center [636, 212] width 16 height 16
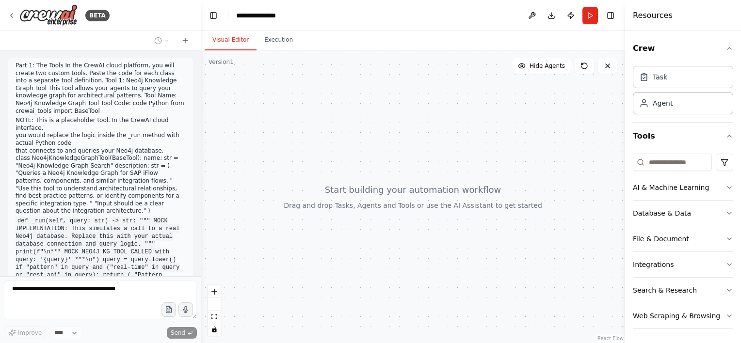
scroll to position [1600, 0]
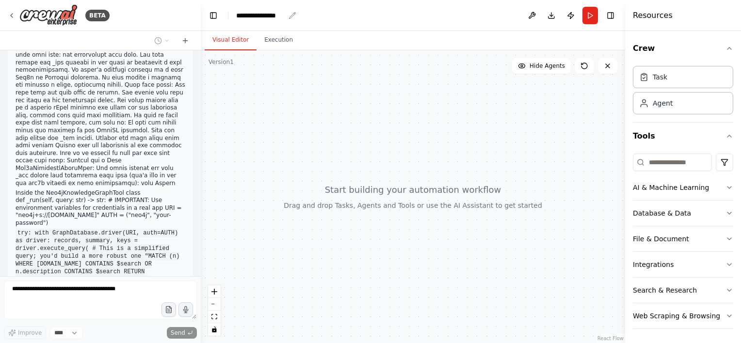
click at [289, 14] on icon "breadcrumb" at bounding box center [292, 16] width 8 height 8
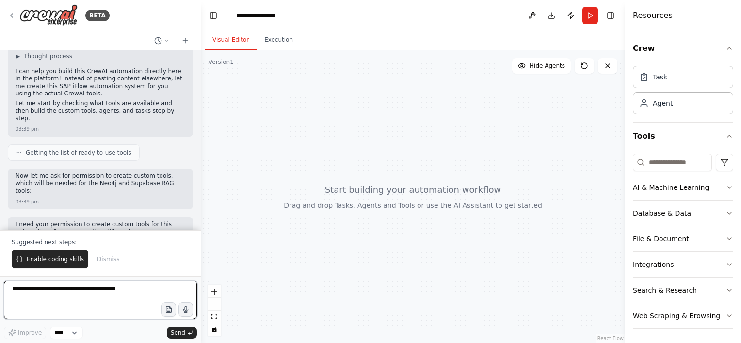
scroll to position [1949, 0]
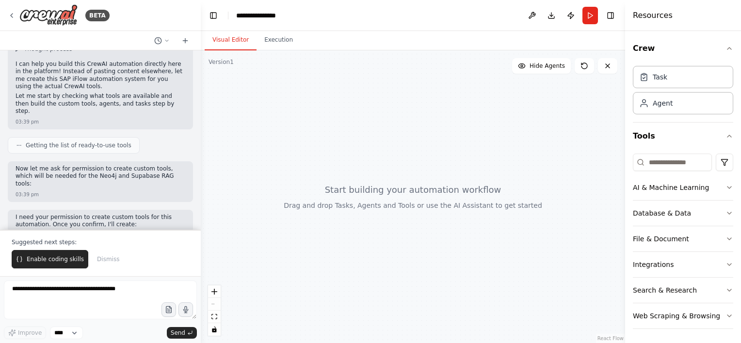
click at [57, 270] on div "Suggested next steps: Enable coding skills Dismiss" at bounding box center [100, 253] width 201 height 47
click at [61, 264] on button "Enable coding skills" at bounding box center [50, 259] width 77 height 18
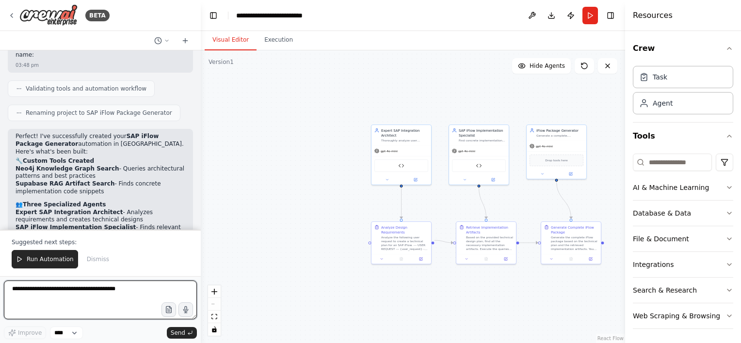
scroll to position [3432, 0]
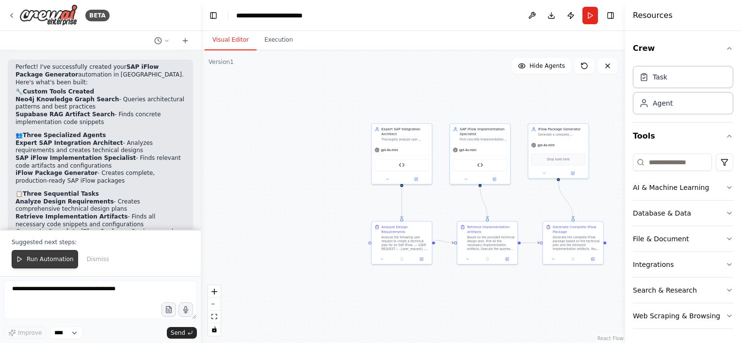
click at [36, 257] on span "Run Automation" at bounding box center [50, 260] width 47 height 8
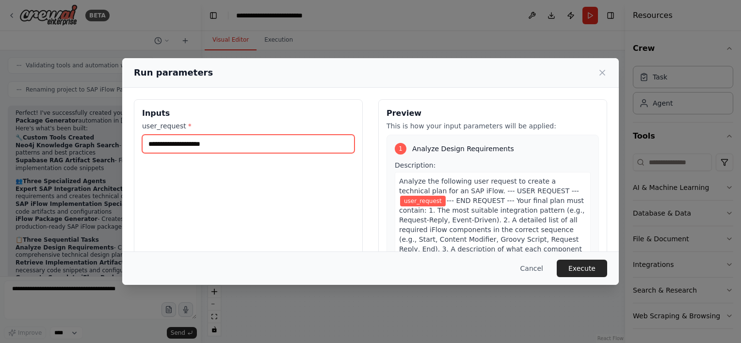
click at [211, 144] on input "user_request *" at bounding box center [248, 144] width 212 height 18
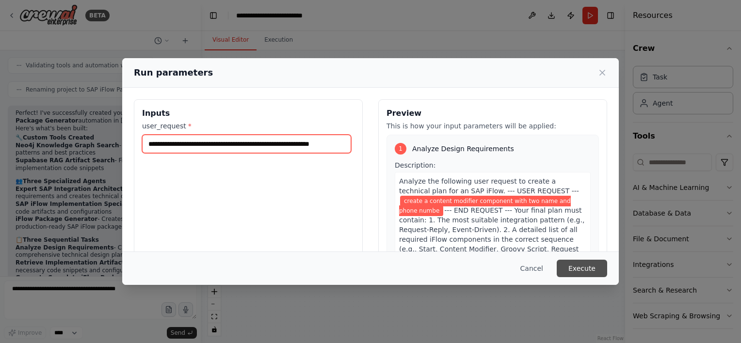
scroll to position [0, 21]
type input "**********"
click at [585, 272] on button "Execute" at bounding box center [582, 268] width 50 height 17
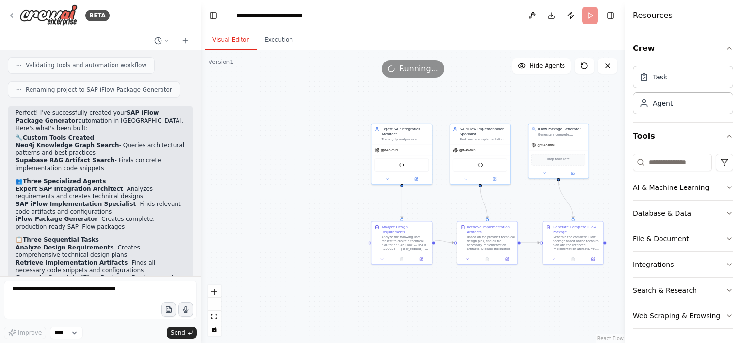
click at [229, 43] on button "Visual Editor" at bounding box center [231, 40] width 52 height 20
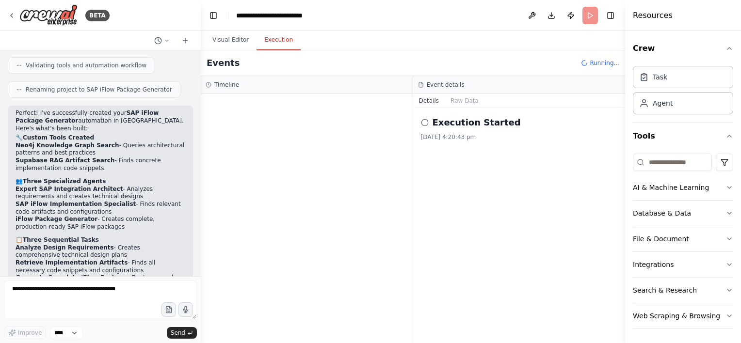
click at [264, 42] on button "Execution" at bounding box center [278, 40] width 44 height 20
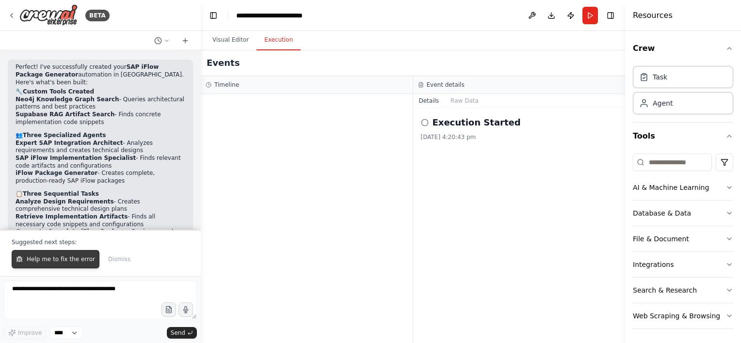
click at [68, 256] on span "Help me to fix the error" at bounding box center [61, 260] width 68 height 8
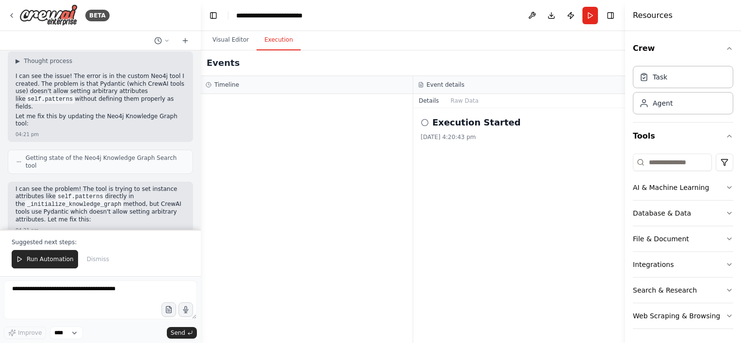
scroll to position [4273, 0]
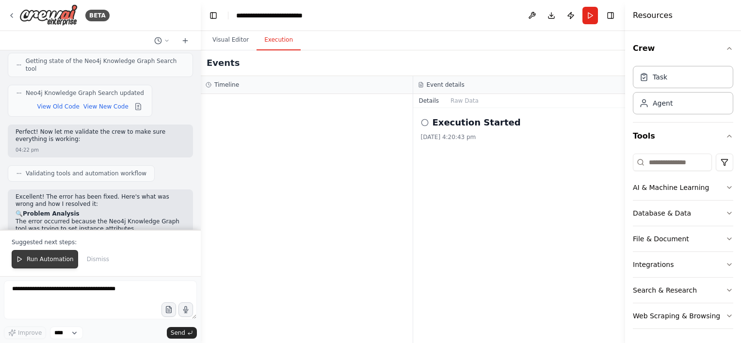
click at [46, 263] on span "Run Automation" at bounding box center [50, 260] width 47 height 8
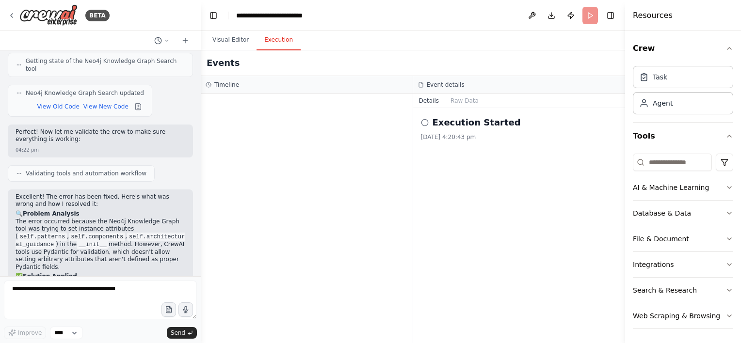
scroll to position [4227, 0]
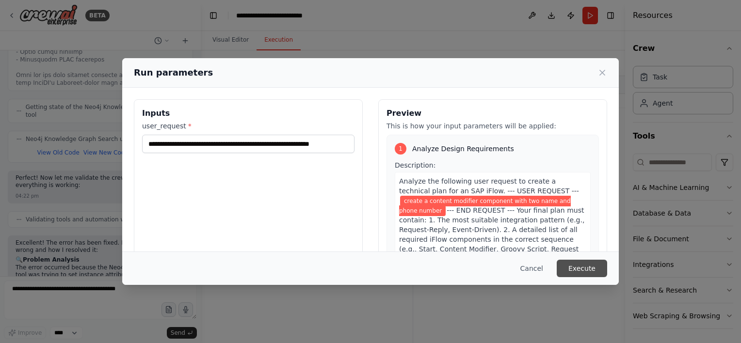
click at [594, 272] on button "Execute" at bounding box center [582, 268] width 50 height 17
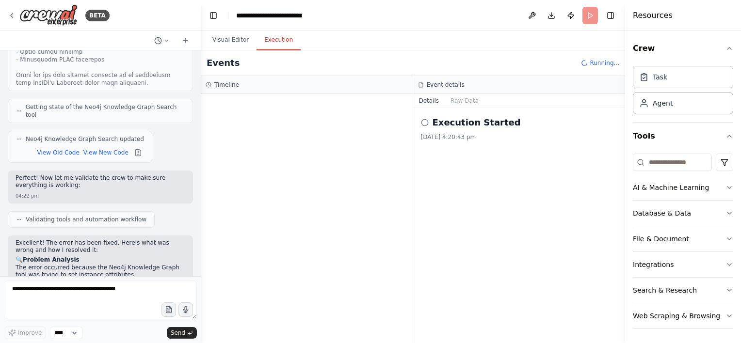
scroll to position [4273, 0]
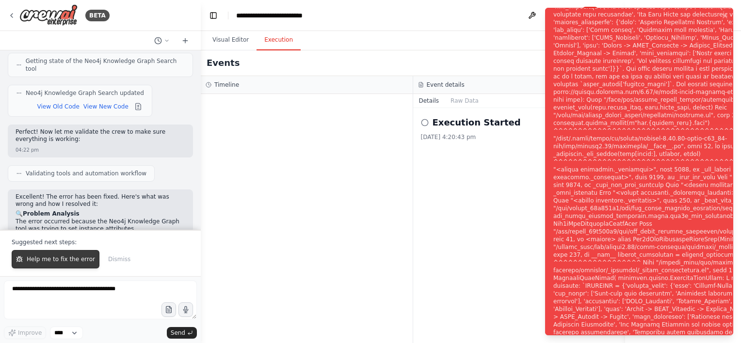
click at [60, 254] on button "Help me to fix the error" at bounding box center [56, 259] width 88 height 18
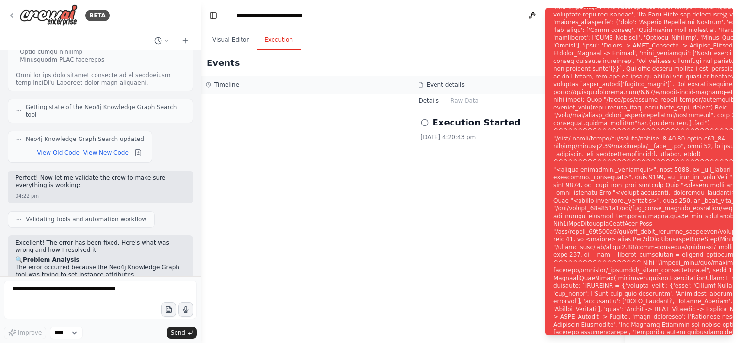
scroll to position [4252, 0]
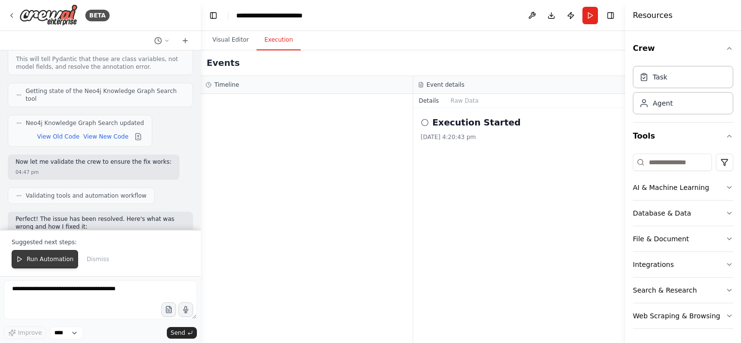
click at [46, 261] on span "Run Automation" at bounding box center [50, 260] width 47 height 8
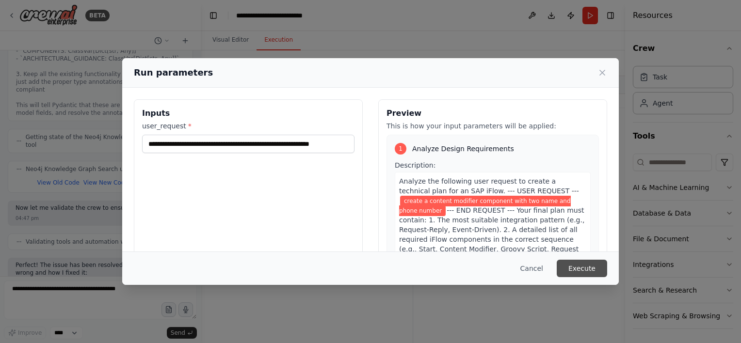
click at [582, 270] on button "Execute" at bounding box center [582, 268] width 50 height 17
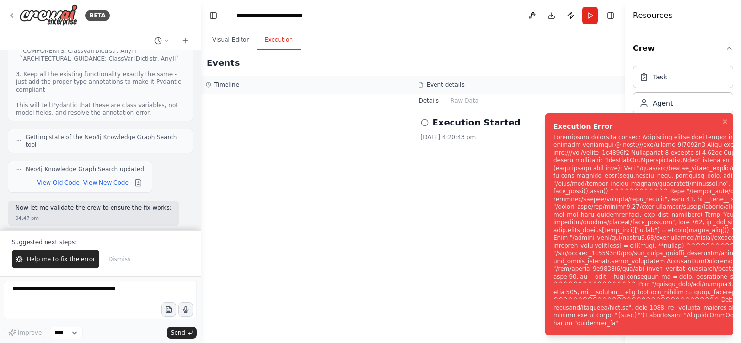
scroll to position [5012, 0]
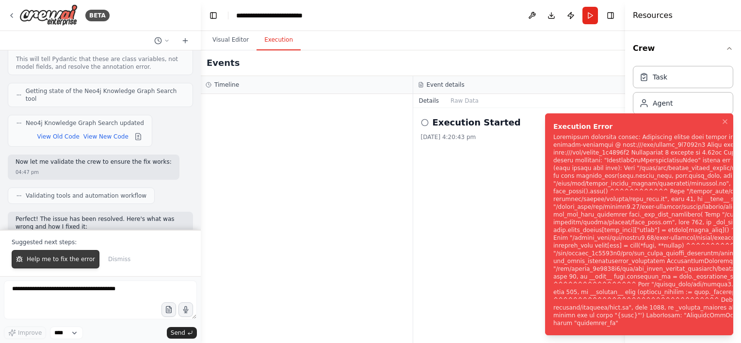
click at [73, 258] on span "Help me to fix the error" at bounding box center [61, 260] width 68 height 8
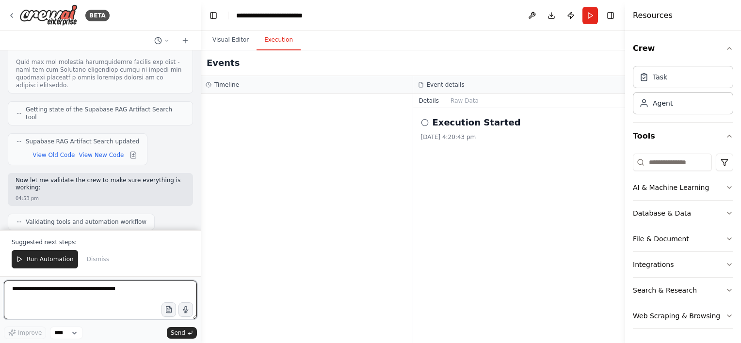
scroll to position [6013, 0]
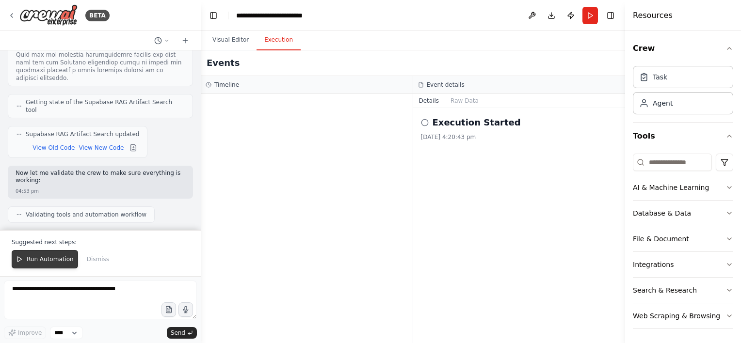
click at [56, 257] on span "Run Automation" at bounding box center [50, 260] width 47 height 8
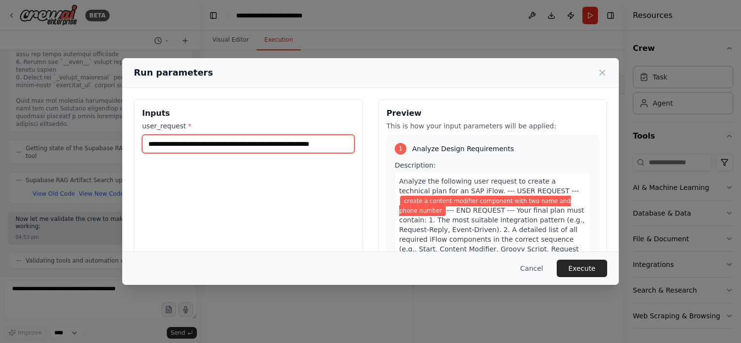
click at [303, 144] on input "**********" at bounding box center [248, 144] width 212 height 18
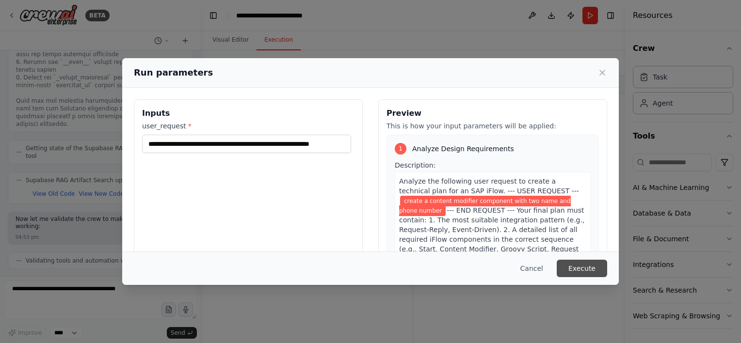
scroll to position [0, 0]
click at [595, 273] on button "Execute" at bounding box center [582, 268] width 50 height 17
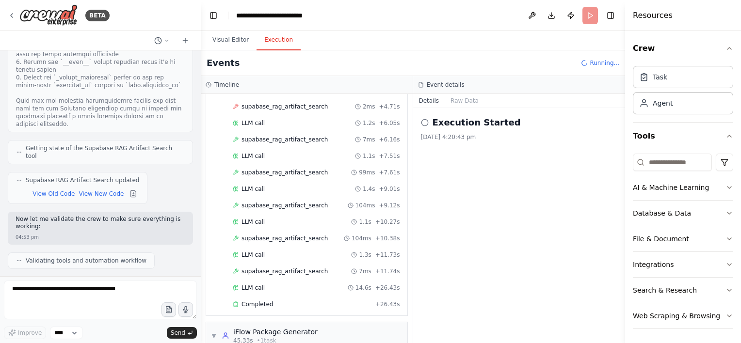
scroll to position [260, 0]
click at [254, 218] on span "LLM call" at bounding box center [252, 222] width 23 height 8
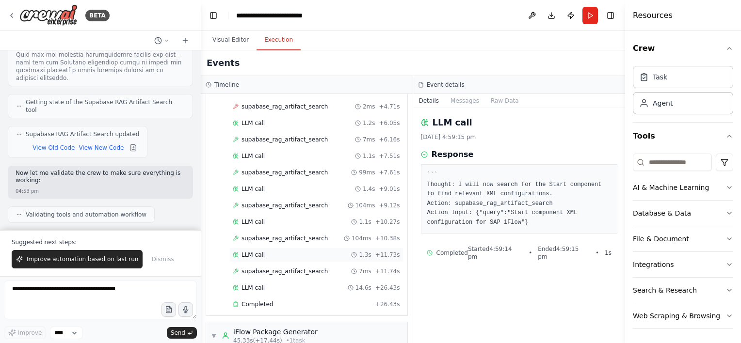
scroll to position [333, 0]
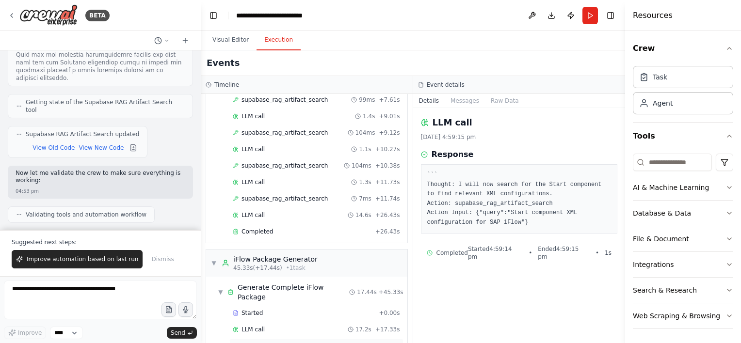
click at [272, 342] on div "Completed" at bounding box center [302, 346] width 139 height 8
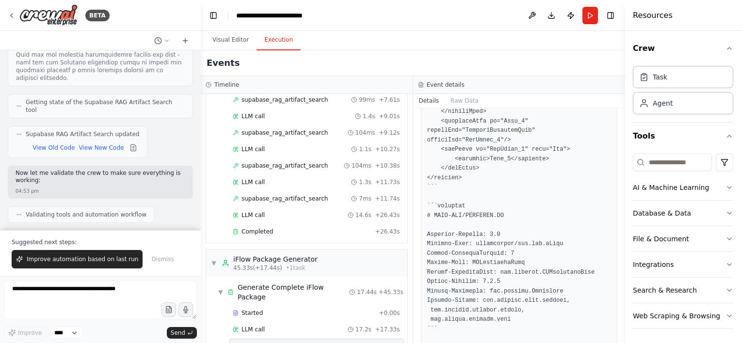
scroll to position [1176, 0]
click at [553, 19] on button "Download" at bounding box center [552, 15] width 16 height 17
click at [438, 45] on div "Visual Editor Execution" at bounding box center [413, 40] width 424 height 19
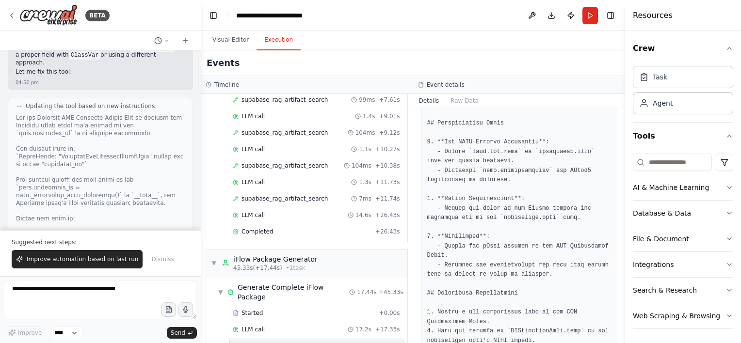
scroll to position [1943, 0]
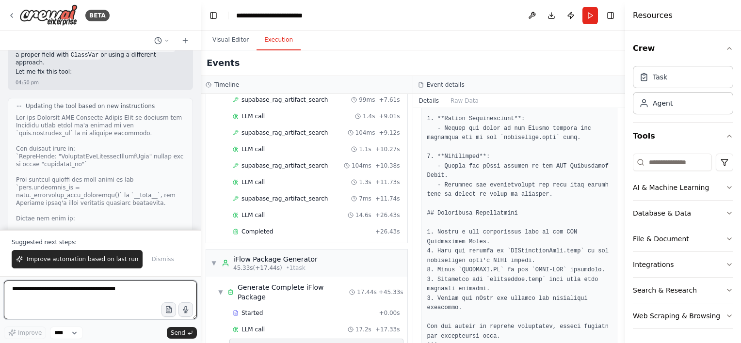
click at [114, 307] on textarea at bounding box center [100, 300] width 193 height 39
type textarea "**********"
click at [144, 308] on textarea "**********" at bounding box center [100, 300] width 193 height 39
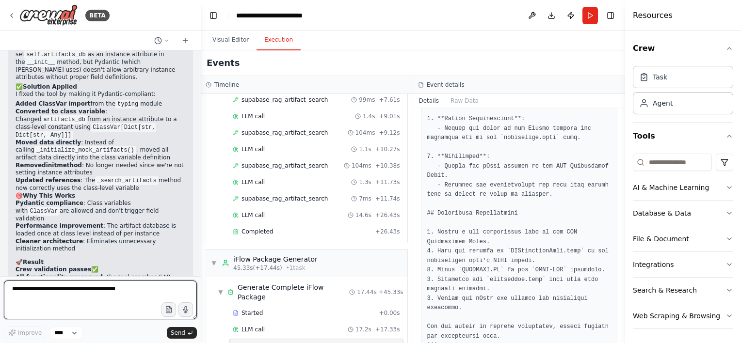
scroll to position [6237, 0]
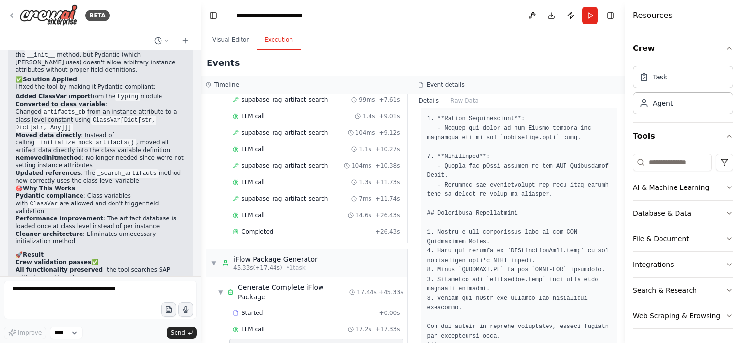
drag, startPoint x: 51, startPoint y: 225, endPoint x: 28, endPoint y: 221, distance: 24.1
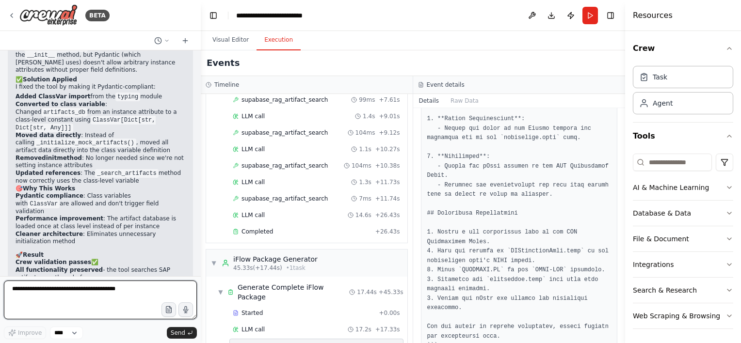
drag, startPoint x: 28, startPoint y: 221, endPoint x: 37, endPoint y: 287, distance: 66.6
click at [37, 287] on textarea at bounding box center [100, 300] width 193 height 39
type textarea "*"
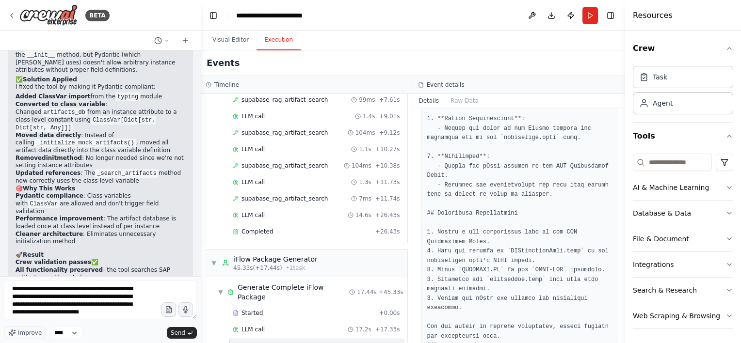
drag, startPoint x: 26, startPoint y: 307, endPoint x: 131, endPoint y: 158, distance: 182.3
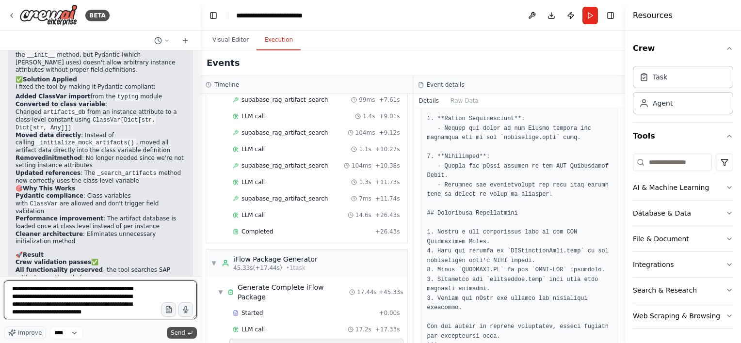
type textarea "**********"
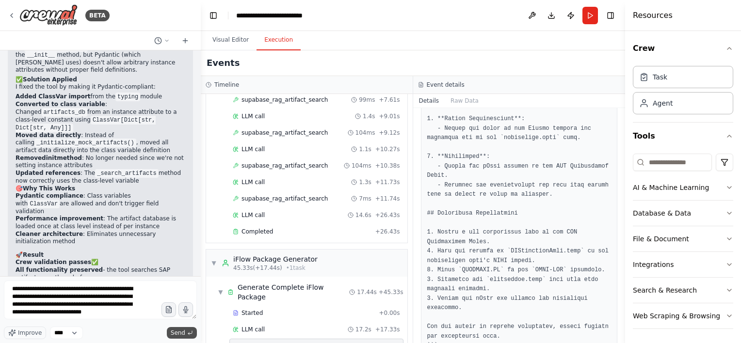
click at [180, 336] on span "Send" at bounding box center [178, 333] width 15 height 8
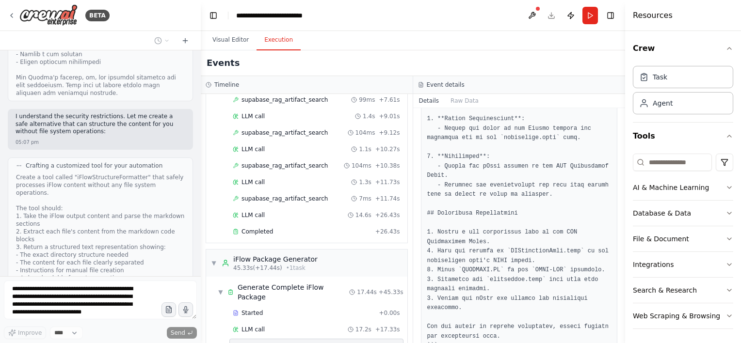
scroll to position [7475, 0]
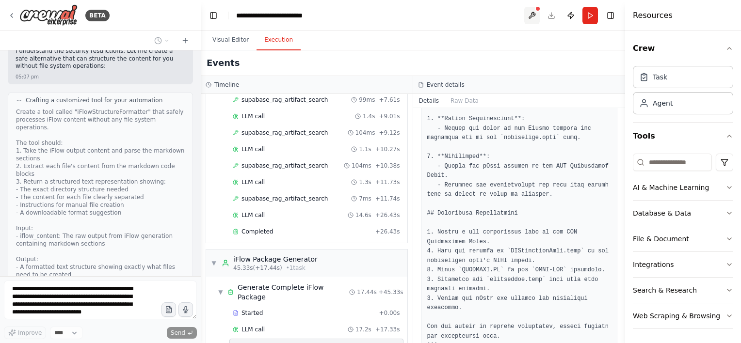
click at [533, 14] on button at bounding box center [532, 15] width 16 height 17
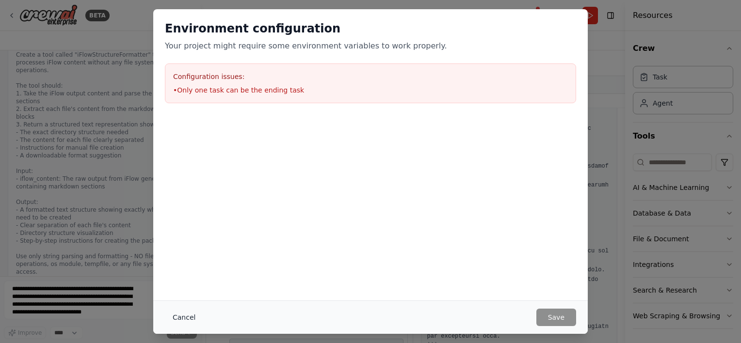
click at [182, 317] on button "Cancel" at bounding box center [184, 317] width 38 height 17
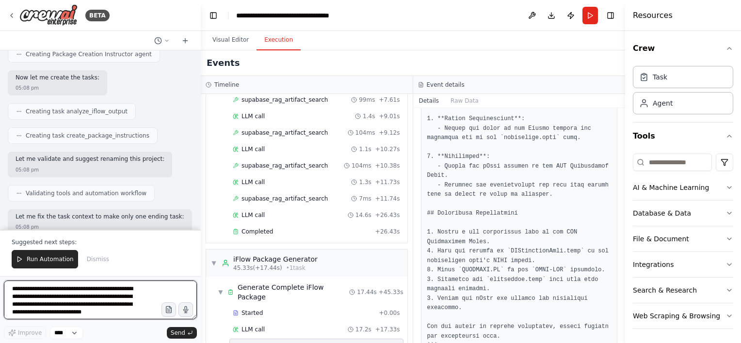
scroll to position [7909, 0]
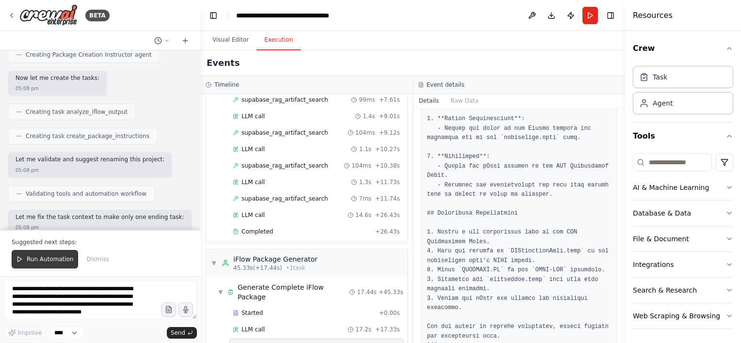
click at [40, 257] on span "Run Automation" at bounding box center [50, 260] width 47 height 8
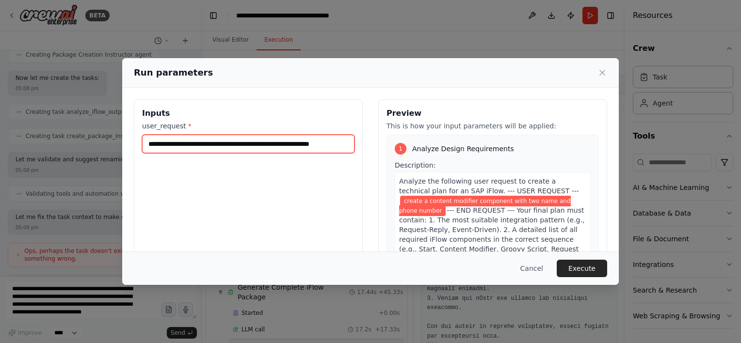
click at [286, 148] on input "**********" at bounding box center [248, 144] width 212 height 18
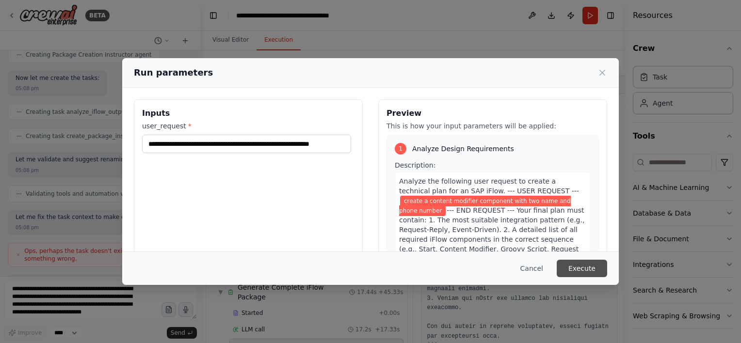
scroll to position [0, 0]
click at [573, 265] on button "Execute" at bounding box center [582, 268] width 50 height 17
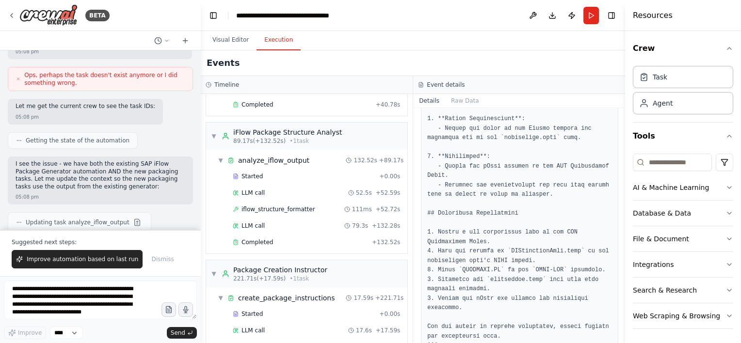
scroll to position [8087, 0]
click at [260, 343] on span "Completed" at bounding box center [257, 347] width 32 height 8
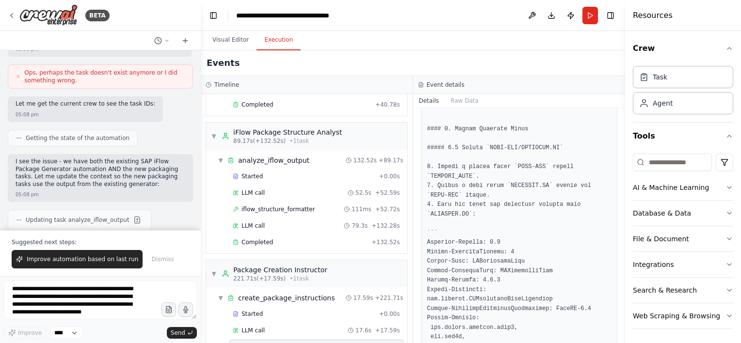
scroll to position [368, 0]
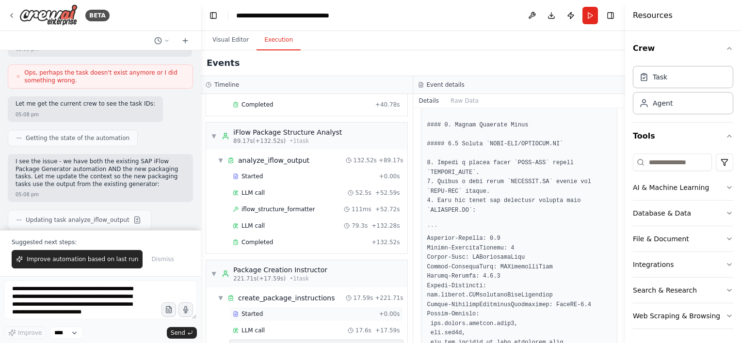
click at [278, 310] on div "Started" at bounding box center [304, 314] width 142 height 8
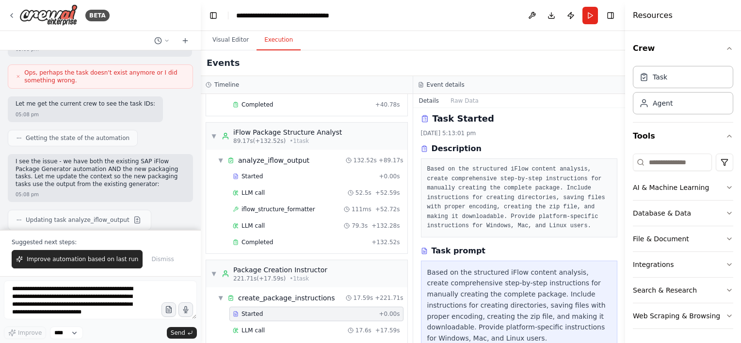
scroll to position [0, 0]
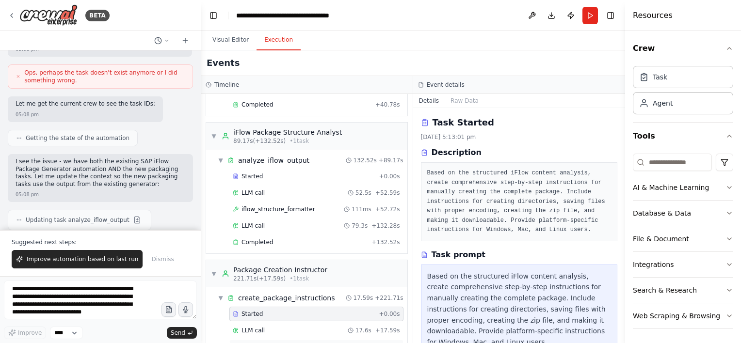
click at [263, 340] on div "Completed + 17.59s" at bounding box center [316, 347] width 174 height 15
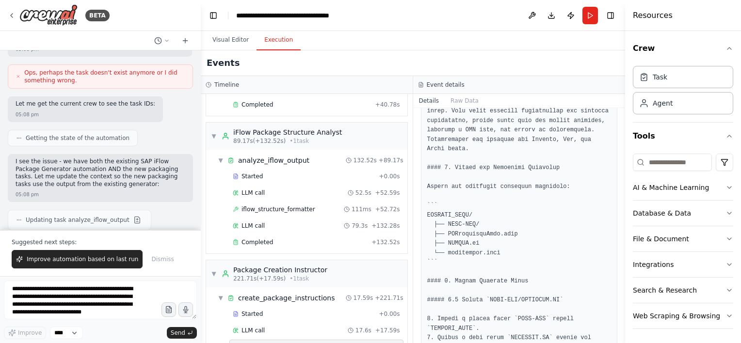
scroll to position [210, 0]
click at [552, 21] on button "Download" at bounding box center [552, 15] width 16 height 17
click at [393, 53] on div "Events" at bounding box center [413, 63] width 424 height 26
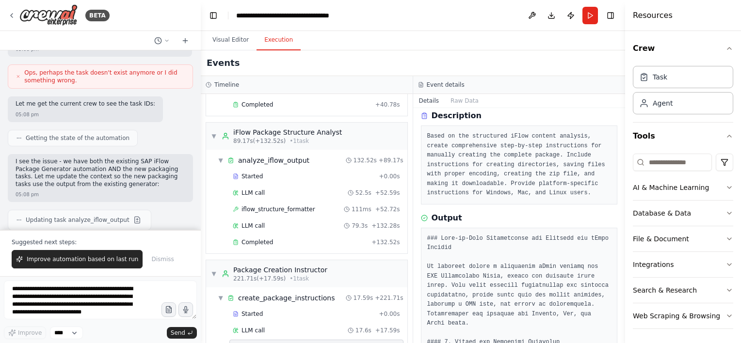
scroll to position [56, 0]
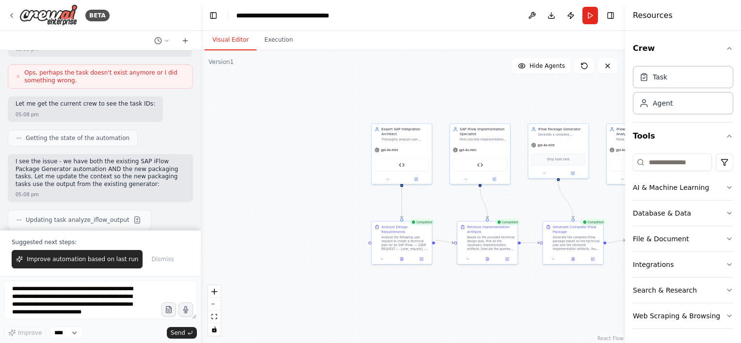
click at [223, 37] on button "Visual Editor" at bounding box center [231, 40] width 52 height 20
click at [389, 179] on icon at bounding box center [387, 178] width 4 height 4
click at [439, 237] on button "OpenAI - gpt-4o-mini" at bounding box center [419, 234] width 86 height 7
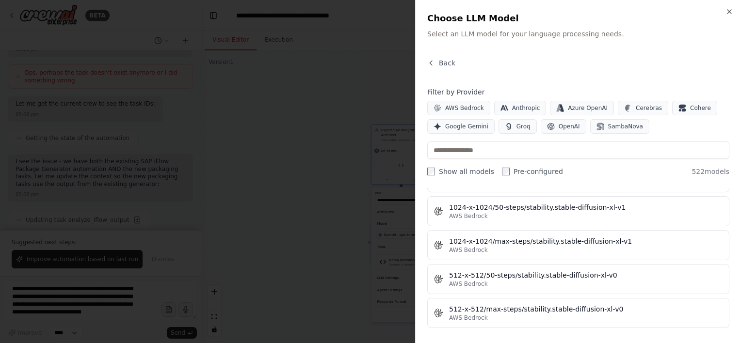
scroll to position [326, 0]
click at [513, 150] on input "text" at bounding box center [578, 150] width 302 height 17
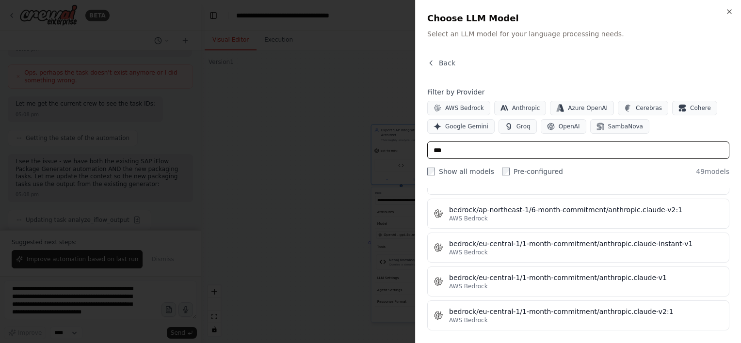
scroll to position [0, 0]
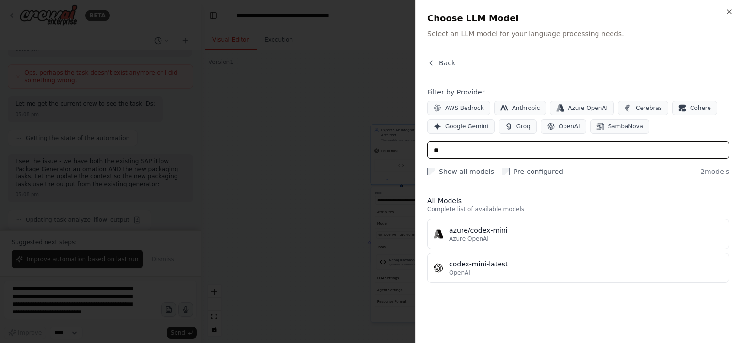
type input "*"
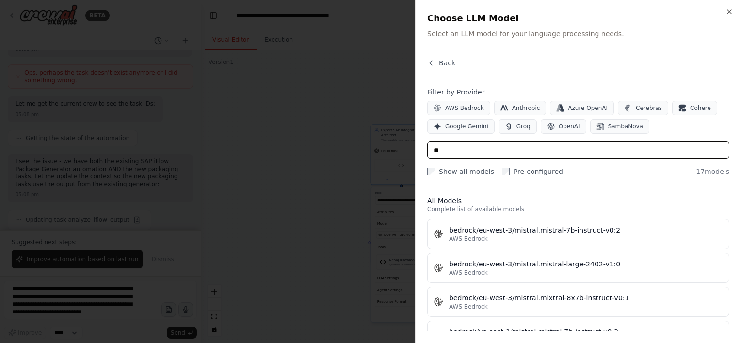
type input "*"
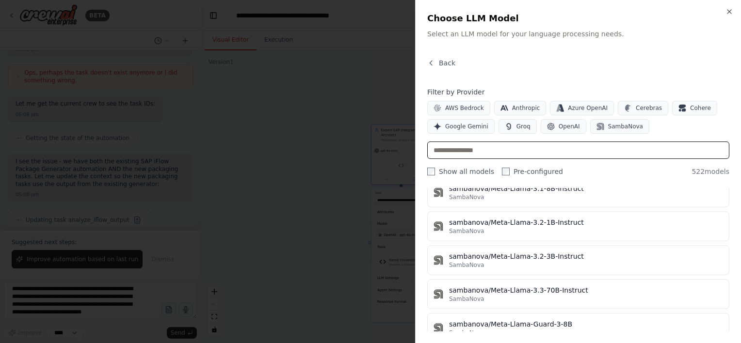
scroll to position [17537, 0]
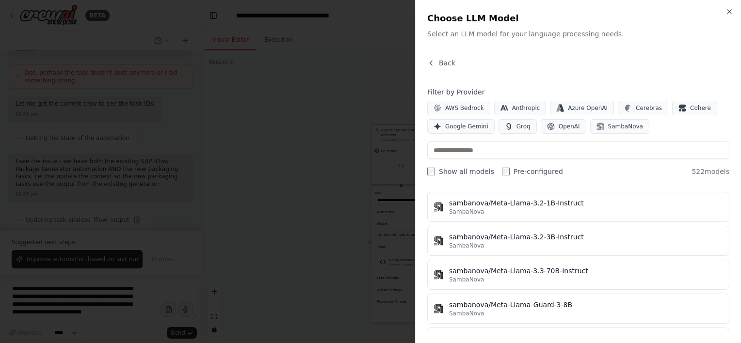
click at [328, 89] on div at bounding box center [370, 171] width 741 height 343
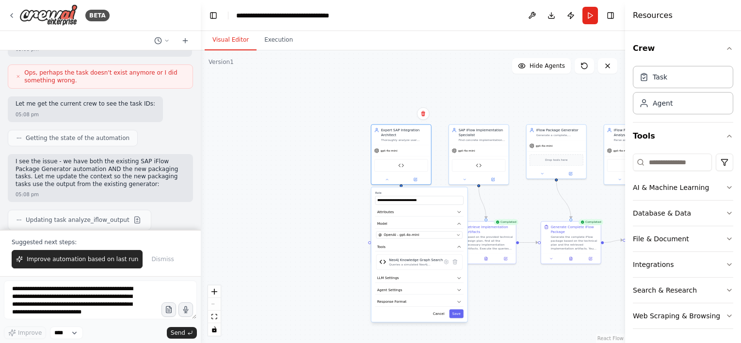
click at [321, 130] on div ".deletable-edge-delete-btn { width: 20px; height: 20px; border: 0px solid #ffff…" at bounding box center [413, 196] width 424 height 293
click at [312, 240] on div ".deletable-edge-delete-btn { width: 20px; height: 20px; border: 0px solid #ffff…" at bounding box center [413, 196] width 424 height 293
click at [320, 184] on div ".deletable-edge-delete-btn { width: 20px; height: 20px; border: 0px solid #ffff…" at bounding box center [413, 196] width 424 height 293
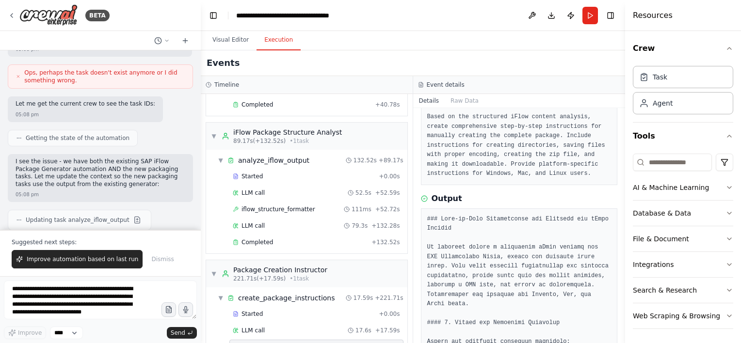
click at [266, 47] on button "Execution" at bounding box center [278, 40] width 44 height 20
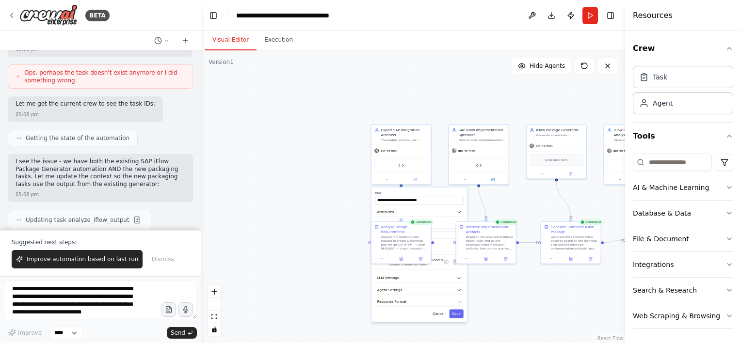
click at [240, 37] on button "Visual Editor" at bounding box center [231, 40] width 52 height 20
click at [462, 214] on button "Attributes" at bounding box center [419, 212] width 88 height 9
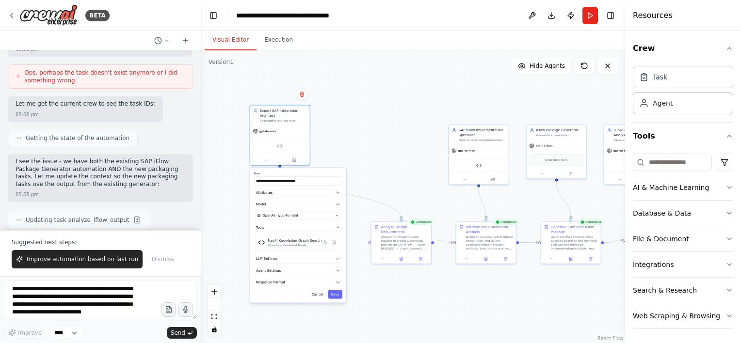
drag, startPoint x: 374, startPoint y: 212, endPoint x: 244, endPoint y: 196, distance: 131.0
click at [244, 196] on div ".deletable-edge-delete-btn { width: 20px; height: 20px; border: 0px solid #ffff…" at bounding box center [413, 196] width 424 height 293
click at [264, 161] on button at bounding box center [266, 159] width 28 height 6
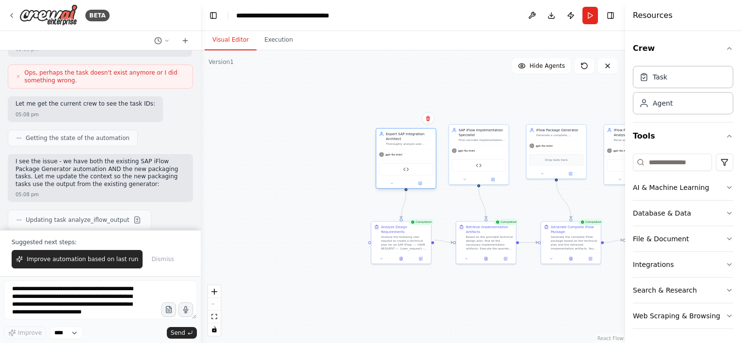
drag, startPoint x: 298, startPoint y: 130, endPoint x: 427, endPoint y: 155, distance: 131.4
click at [427, 155] on div "gpt-4o-mini" at bounding box center [406, 154] width 60 height 11
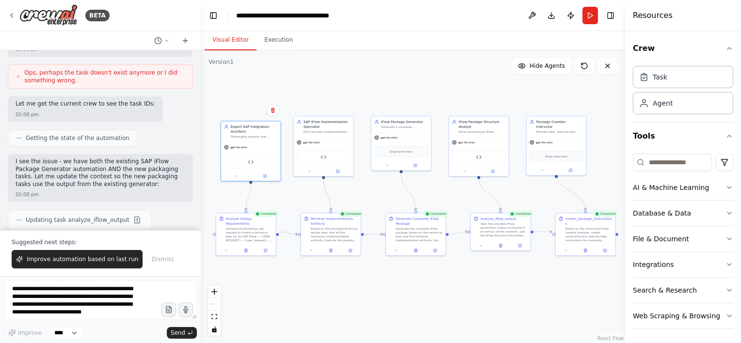
drag, startPoint x: 434, startPoint y: 292, endPoint x: 279, endPoint y: 284, distance: 155.4
click at [279, 284] on div ".deletable-edge-delete-btn { width: 20px; height: 20px; border: 0px solid #ffff…" at bounding box center [413, 196] width 424 height 293
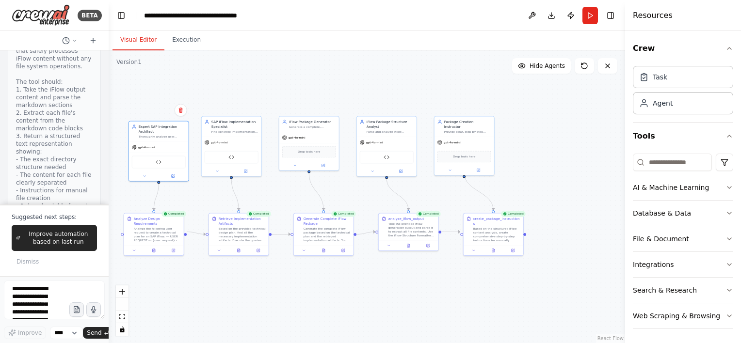
scroll to position [16887, 0]
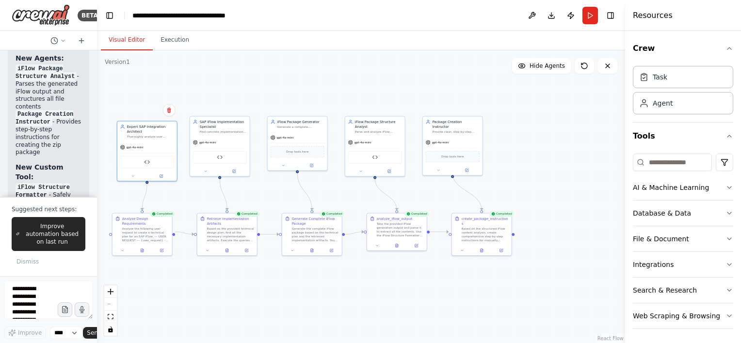
drag, startPoint x: 198, startPoint y: 177, endPoint x: 89, endPoint y: 165, distance: 109.8
click at [89, 165] on div "BETA Part 1: The Tools In the CrewAI cloud platform, you will create two custom…" at bounding box center [48, 171] width 97 height 343
click at [608, 15] on button "Toggle Right Sidebar" at bounding box center [611, 16] width 14 height 14
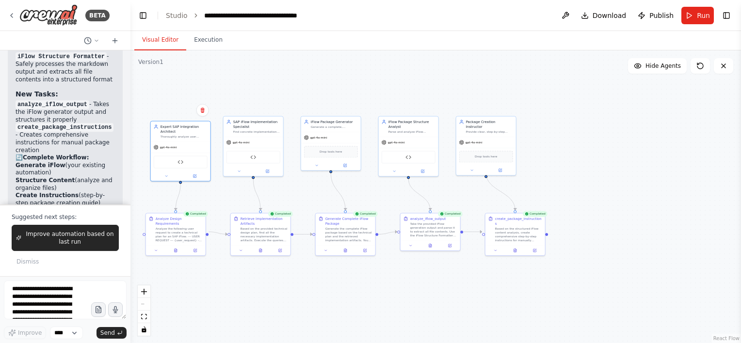
scroll to position [10852, 0]
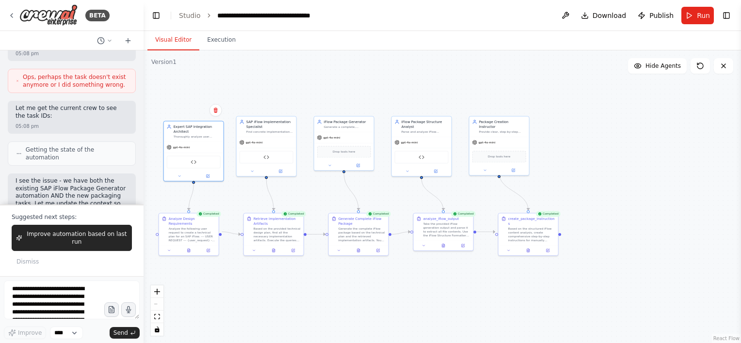
drag, startPoint x: 94, startPoint y: 155, endPoint x: 144, endPoint y: 162, distance: 50.0
click at [144, 162] on div "BETA Part 1: The Tools In the CrewAI cloud platform, you will create two custom…" at bounding box center [370, 171] width 741 height 343
click at [177, 176] on icon at bounding box center [179, 175] width 4 height 4
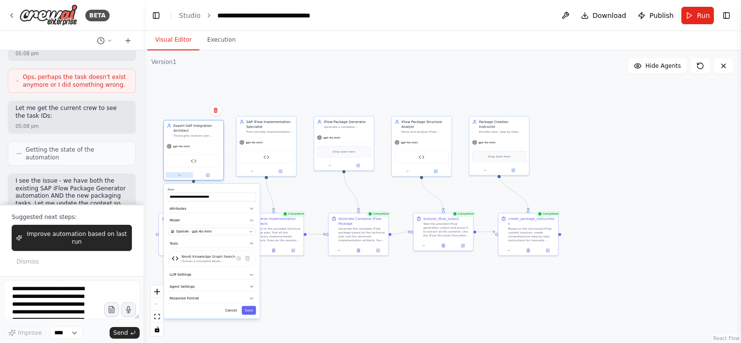
click at [176, 176] on button at bounding box center [180, 175] width 28 height 6
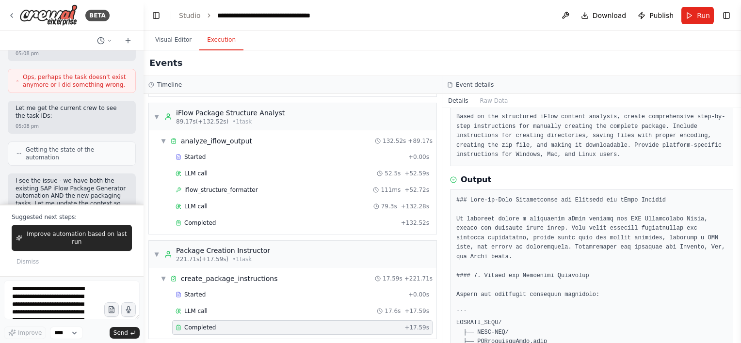
click at [221, 40] on button "Execution" at bounding box center [221, 40] width 44 height 20
click at [213, 216] on div "Completed + 132.52s" at bounding box center [302, 223] width 260 height 15
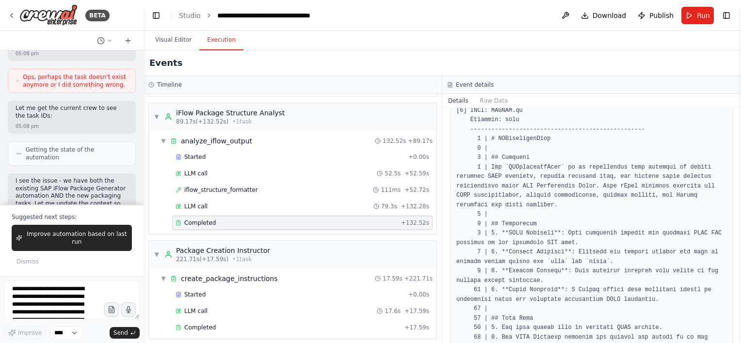
scroll to position [410, 0]
